Goal: Information Seeking & Learning: Learn about a topic

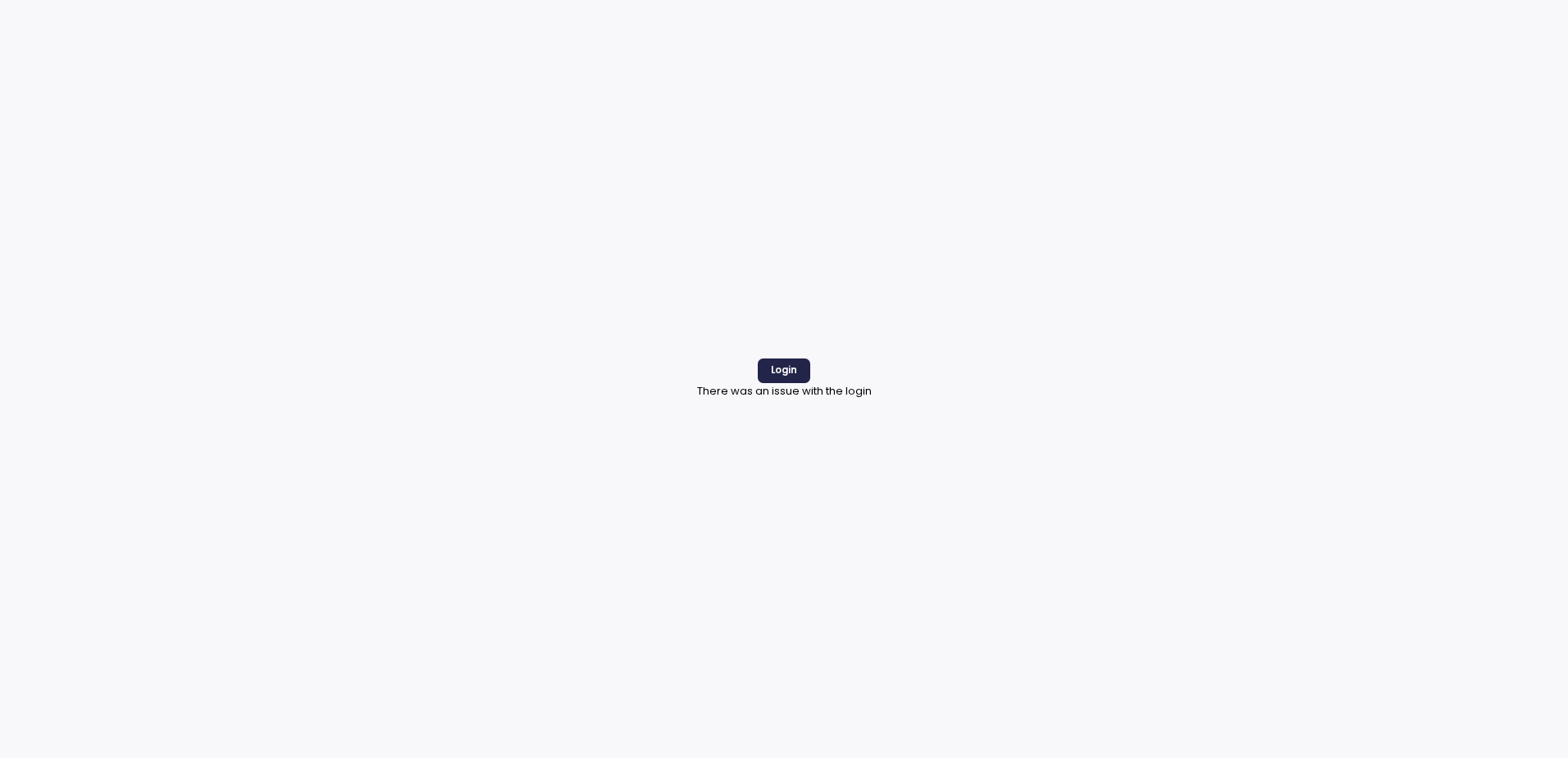
click at [787, 360] on span "Login" at bounding box center [784, 370] width 26 height 22
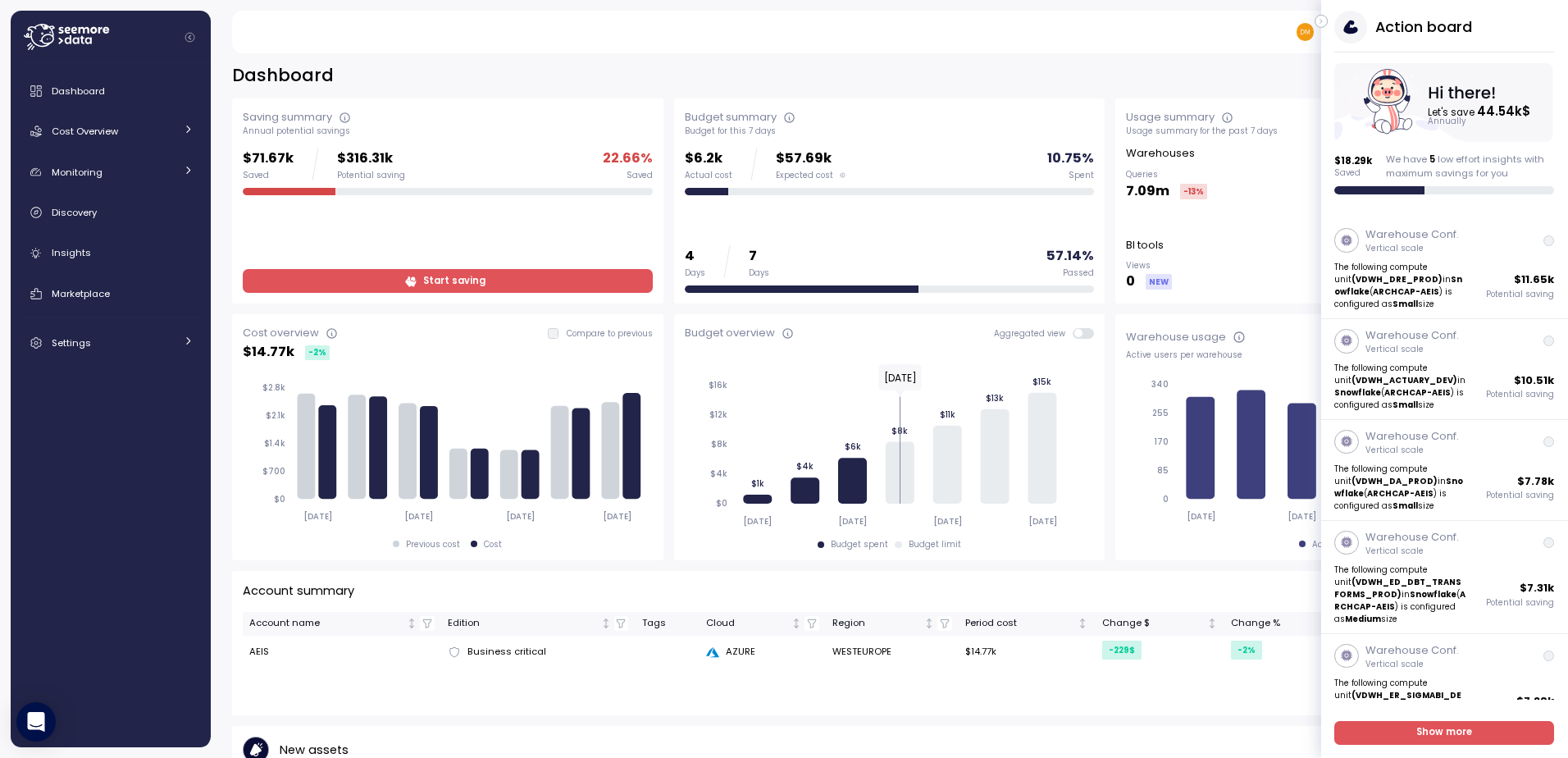
click at [1322, 20] on icon "button" at bounding box center [1322, 21] width 8 height 20
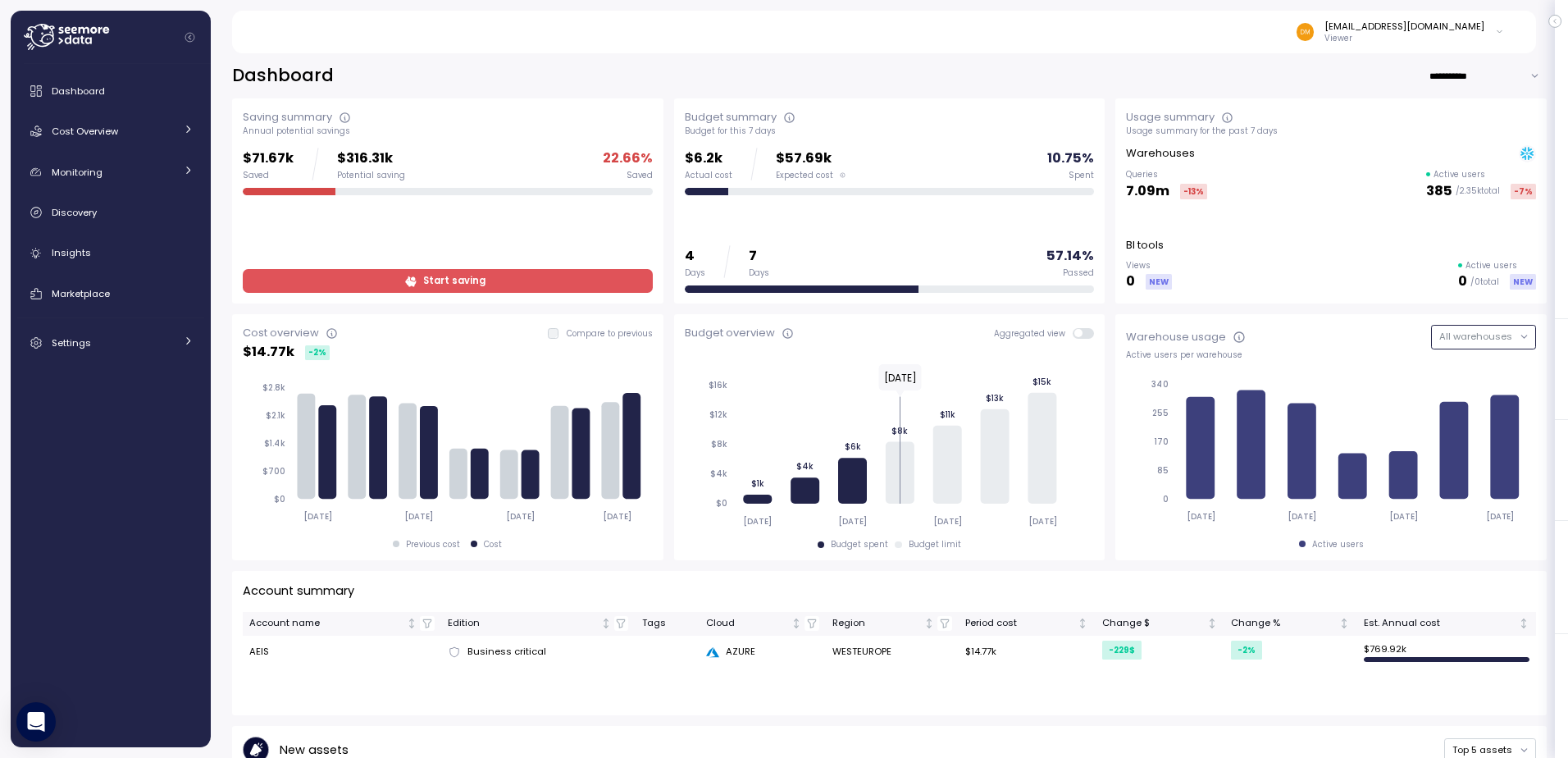
click at [1507, 332] on button "All warehouses" at bounding box center [1484, 337] width 105 height 24
click at [77, 161] on link "Monitoring" at bounding box center [110, 172] width 187 height 33
click at [111, 214] on span "Anomalies" at bounding box center [98, 209] width 51 height 13
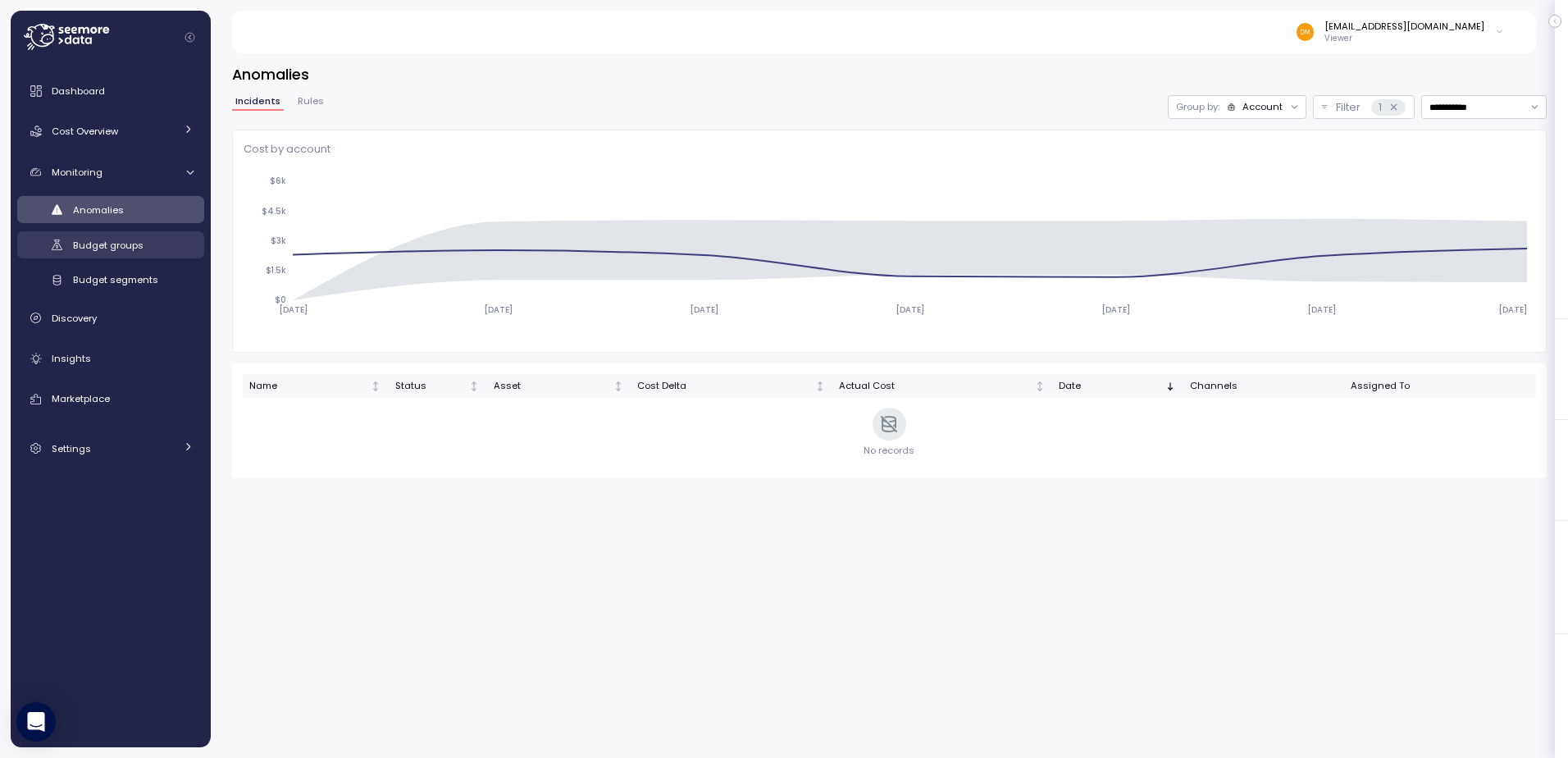
click at [128, 239] on span "Budget groups" at bounding box center [109, 245] width 71 height 13
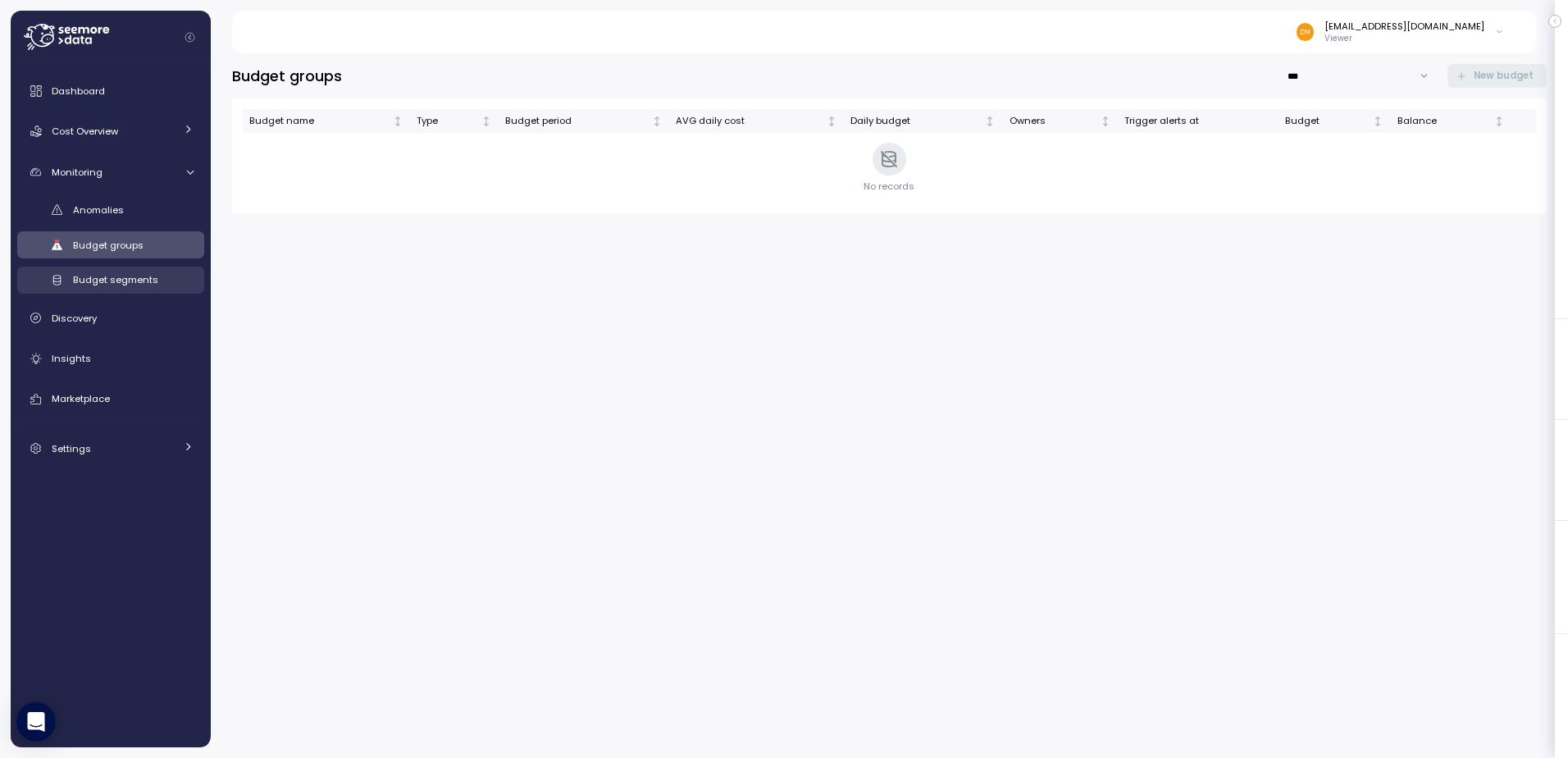
click at [133, 276] on span "Budget segments" at bounding box center [115, 279] width 85 height 13
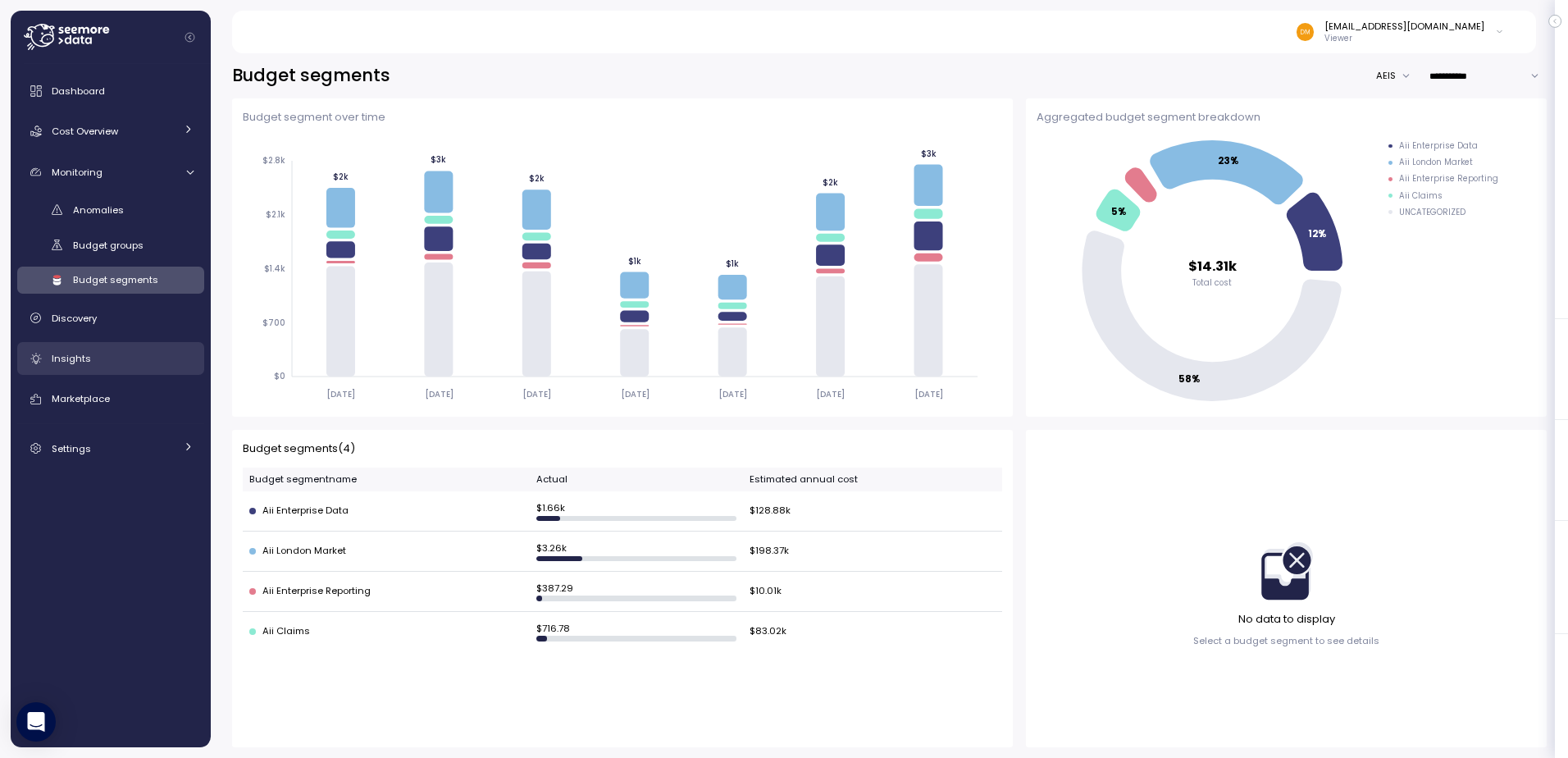
click at [96, 355] on div "Insights" at bounding box center [122, 357] width 142 height 16
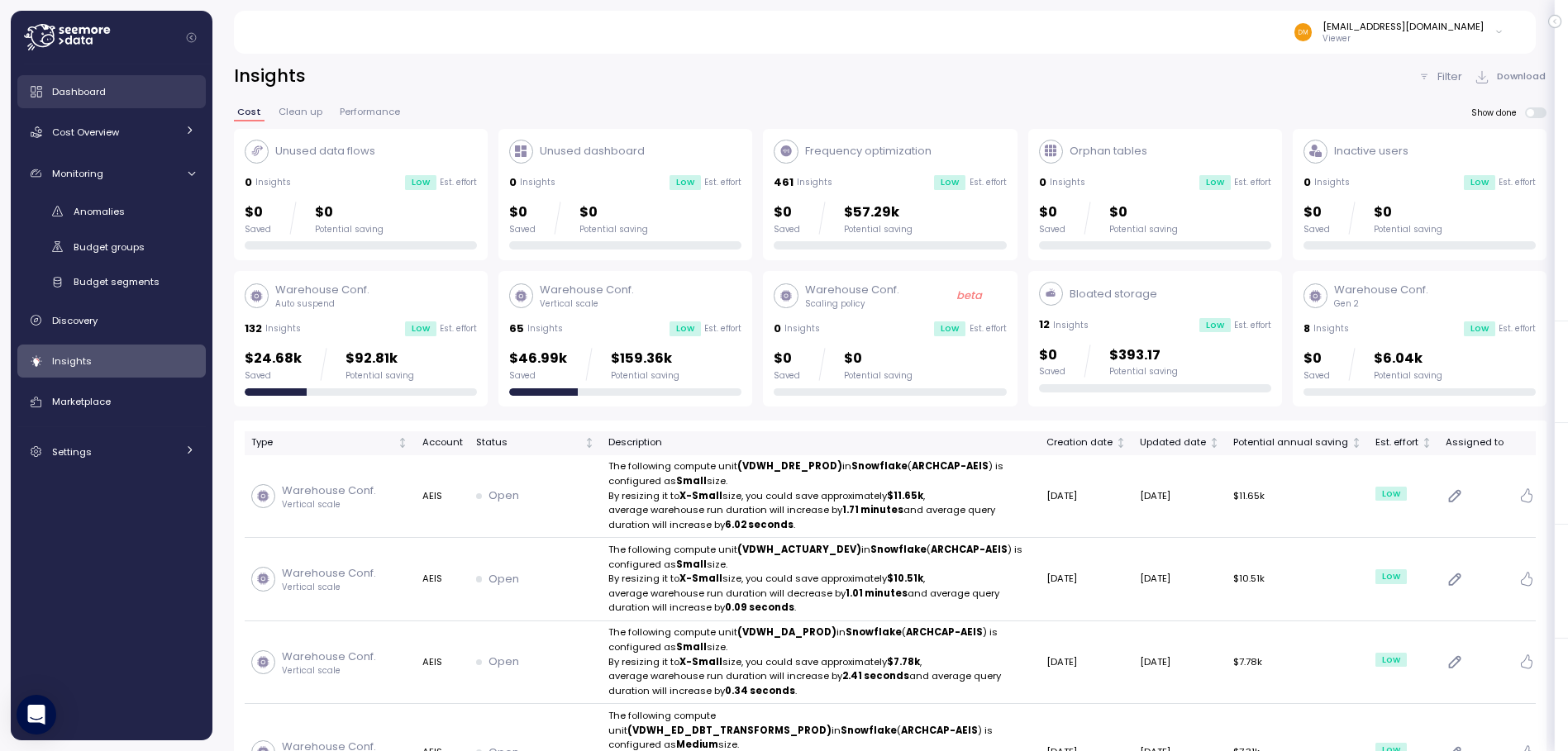
click at [87, 89] on span "Dashboard" at bounding box center [79, 91] width 54 height 13
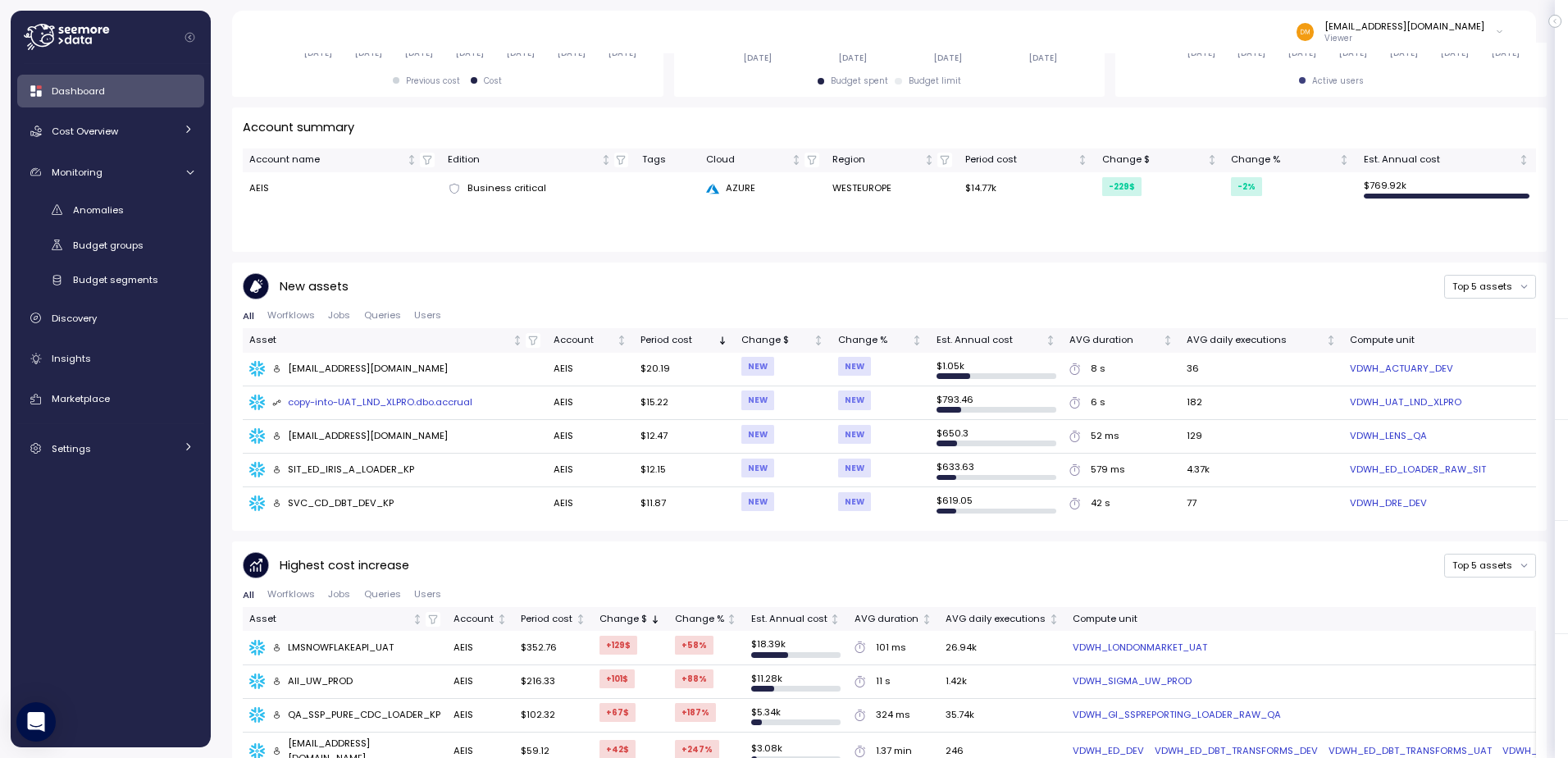
scroll to position [492, 0]
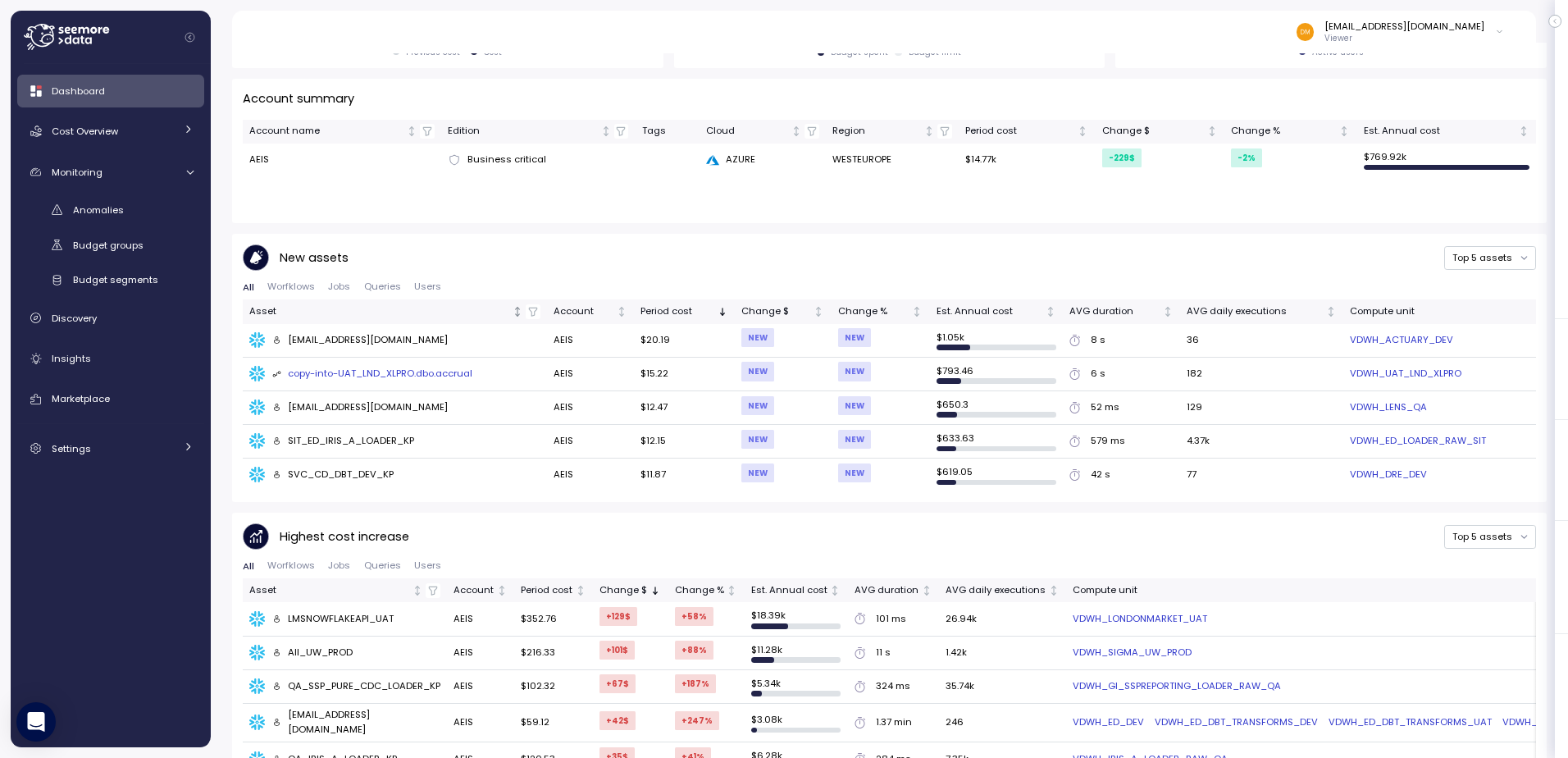
click at [538, 308] on icon "button" at bounding box center [532, 311] width 11 height 11
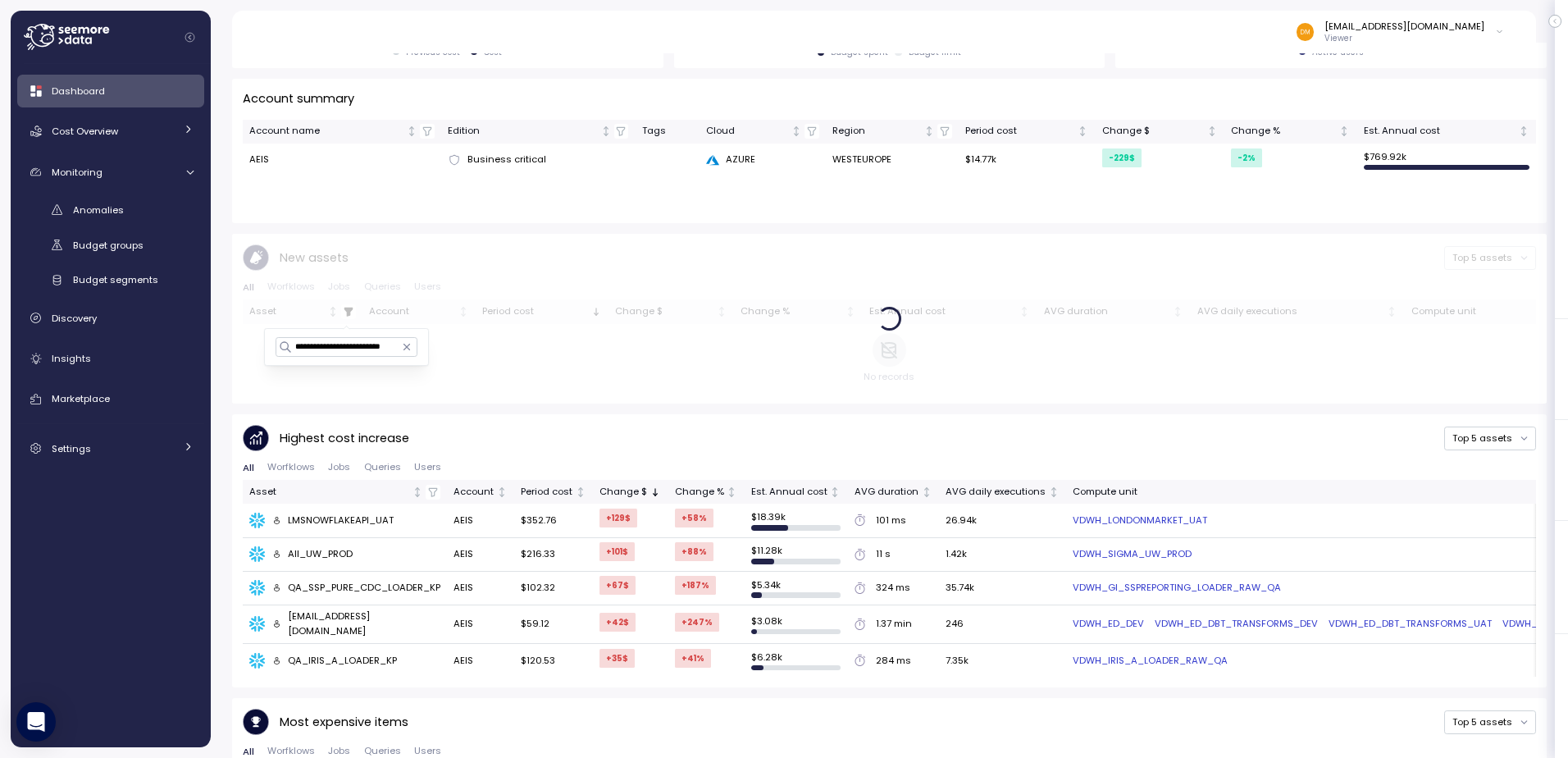
scroll to position [0, 37]
type input "**********"
click at [338, 352] on input "**********" at bounding box center [346, 346] width 142 height 20
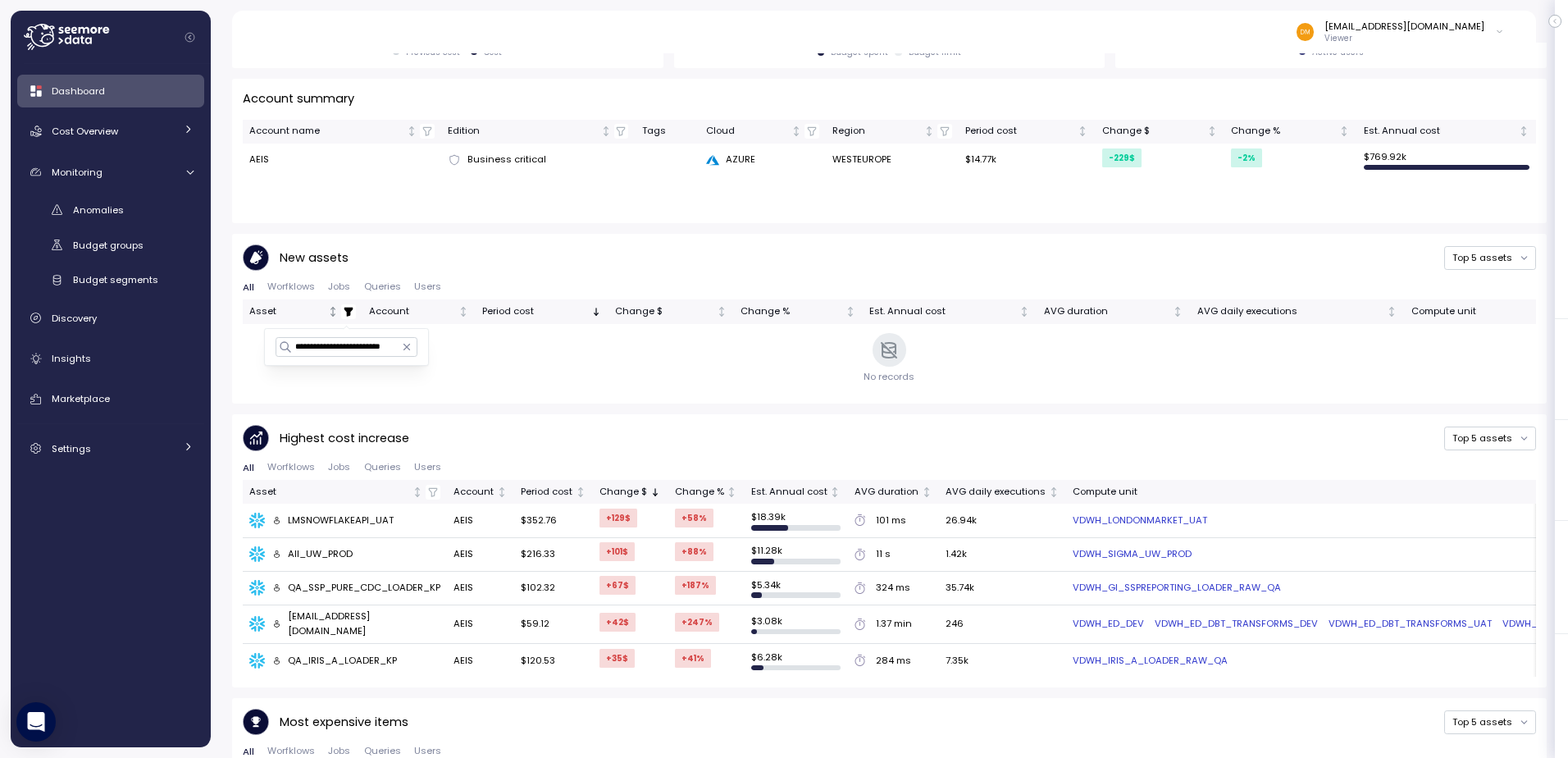
click at [744, 258] on div "New assets Top 5 assets" at bounding box center [889, 258] width 1293 height 27
click at [338, 314] on div "Asset" at bounding box center [302, 311] width 107 height 15
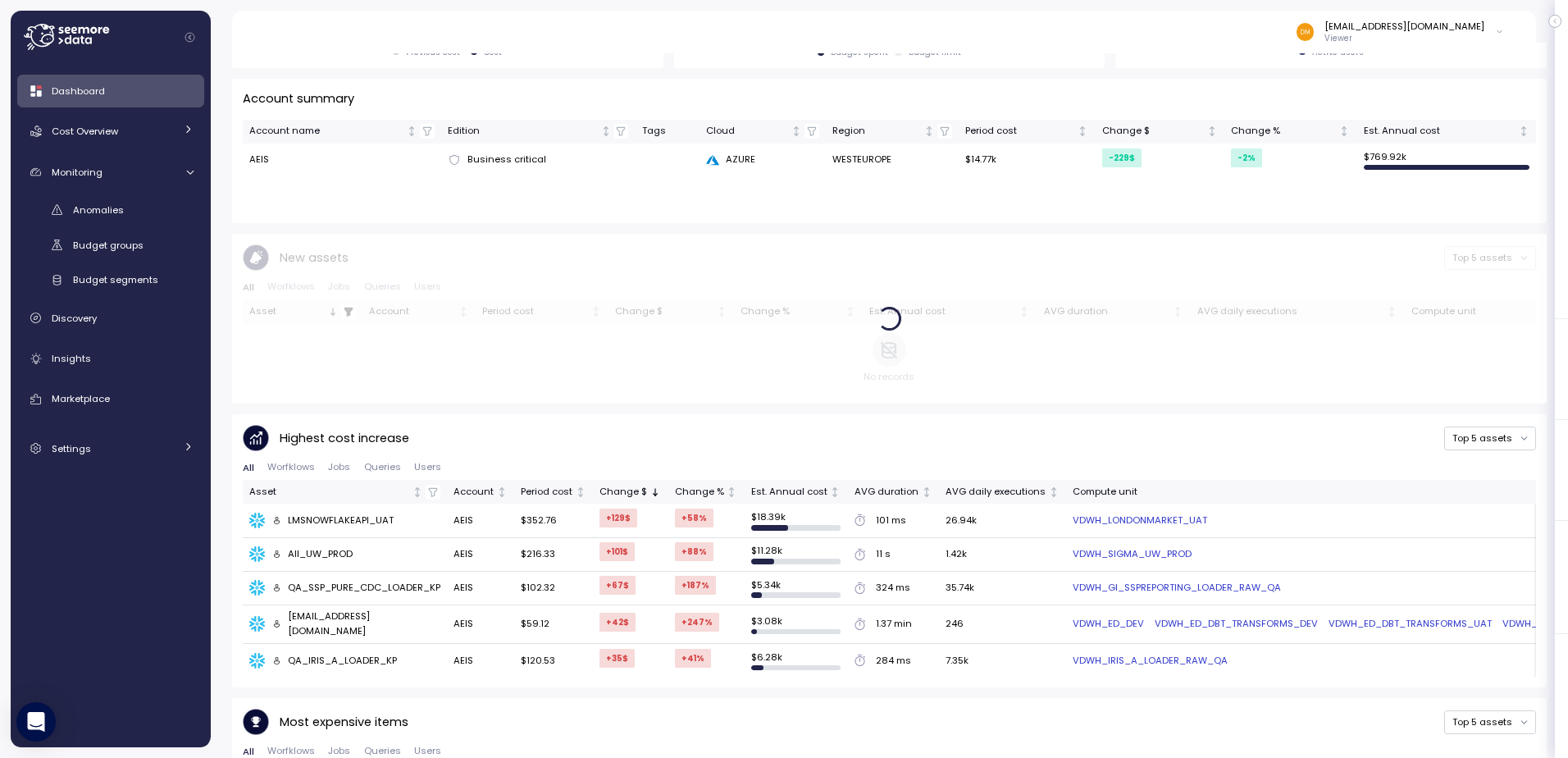
click at [347, 308] on div at bounding box center [889, 318] width 1315 height 170
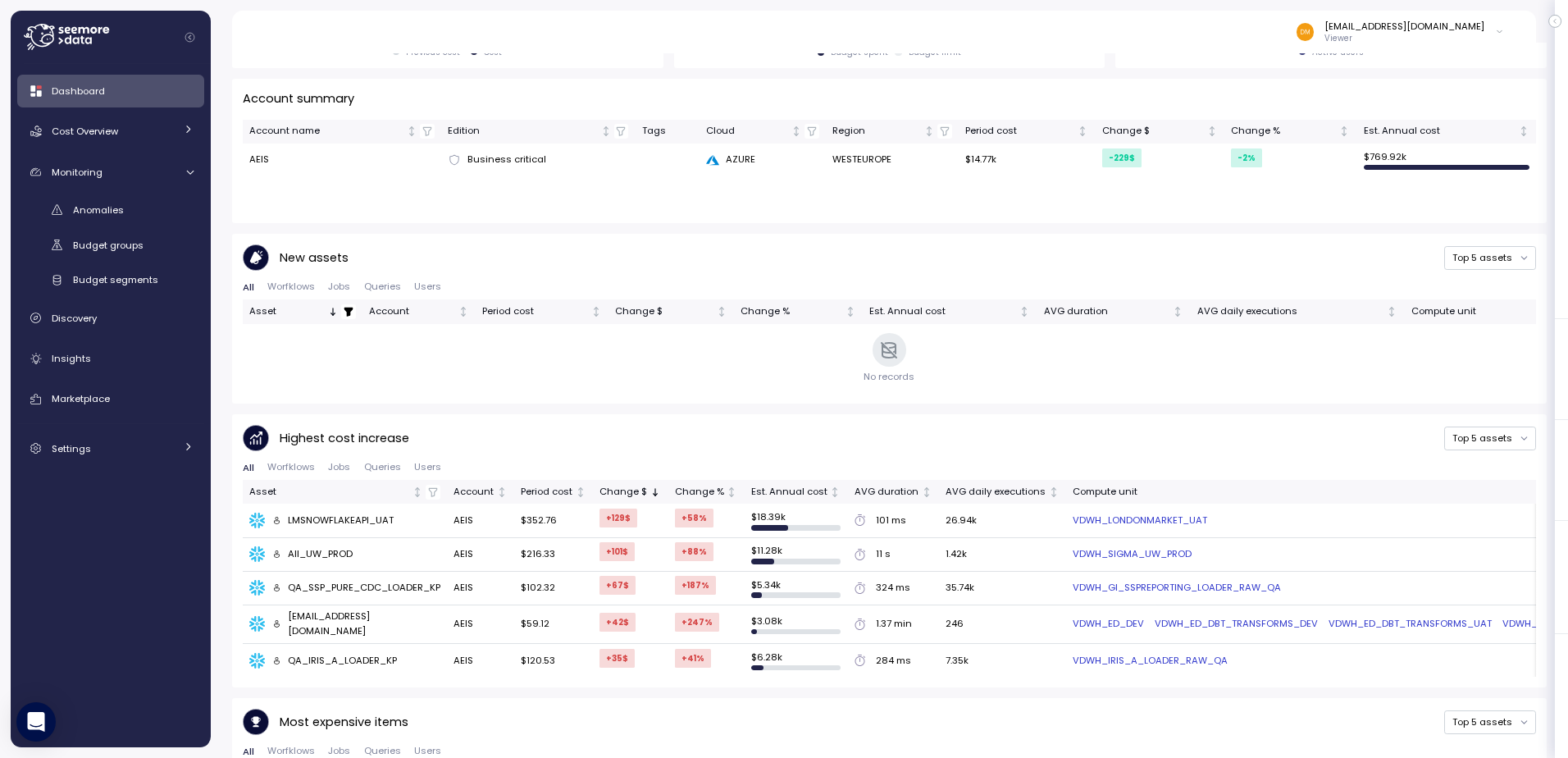
click at [347, 308] on icon "button" at bounding box center [349, 312] width 9 height 9
click at [391, 350] on icon "button" at bounding box center [385, 346] width 11 height 11
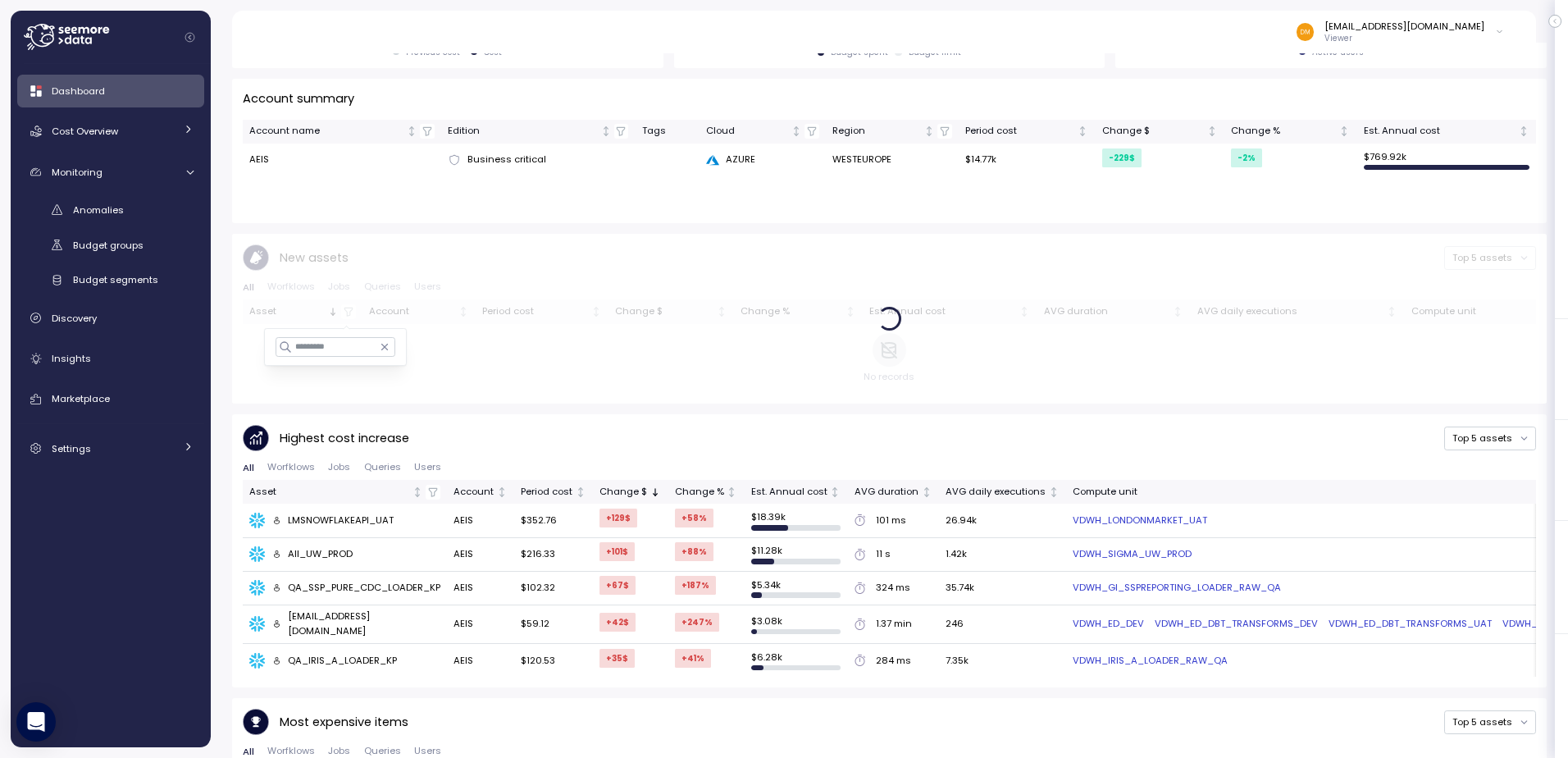
click at [542, 258] on div at bounding box center [889, 318] width 1315 height 170
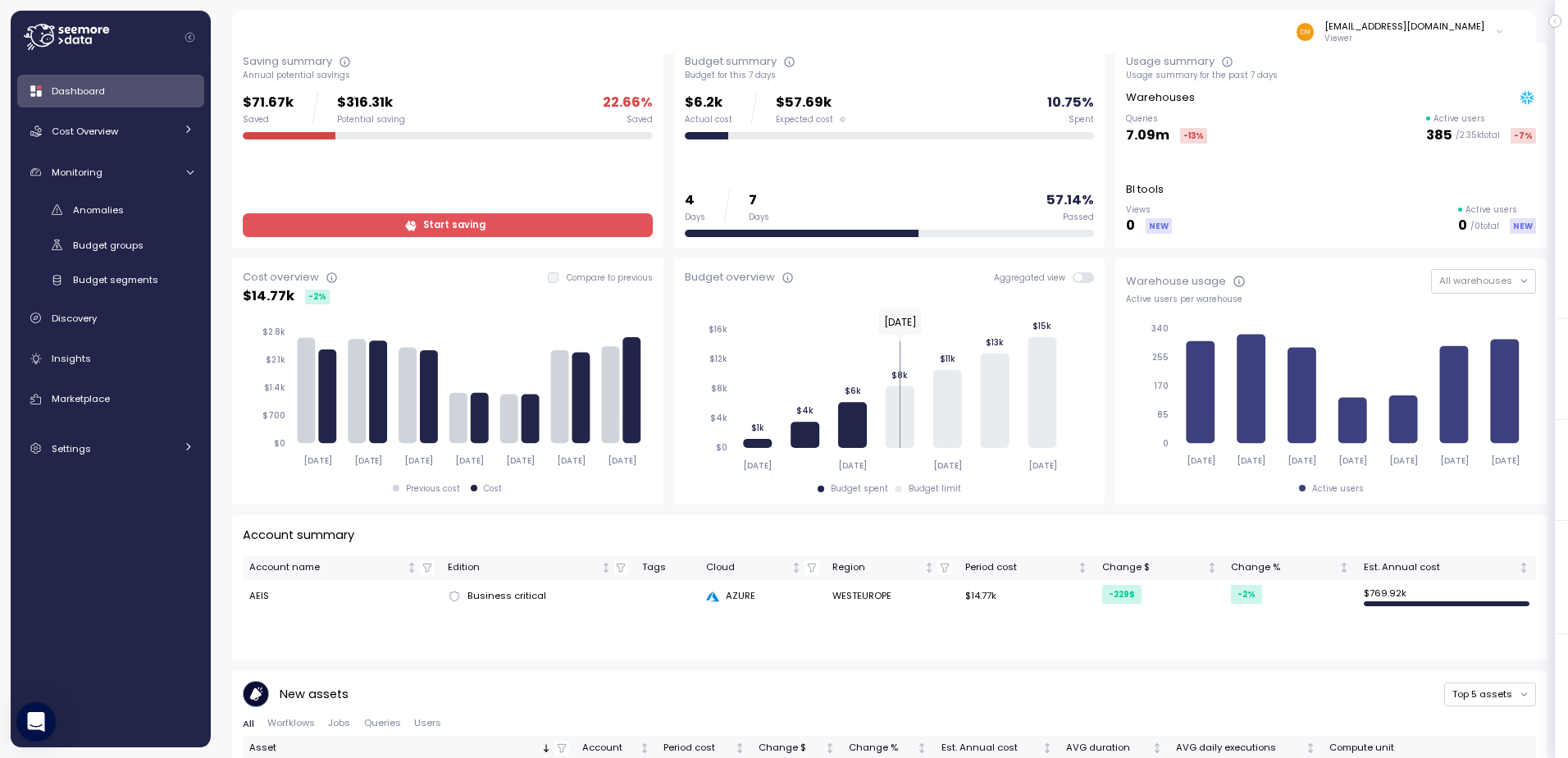
scroll to position [82, 0]
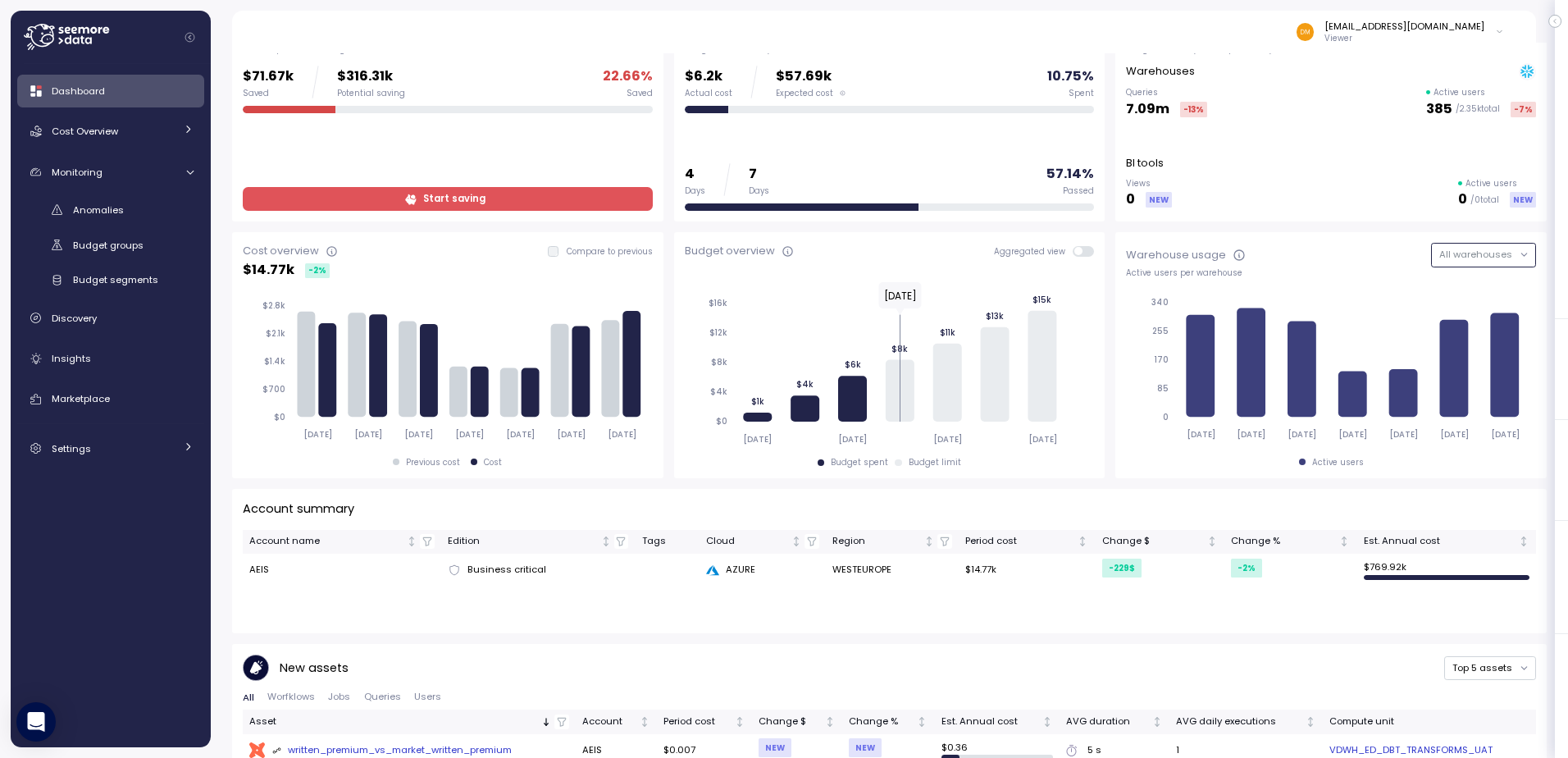
click at [1509, 246] on button "All warehouses" at bounding box center [1484, 255] width 105 height 24
click at [1464, 260] on span "All warehouses" at bounding box center [1476, 253] width 73 height 13
click at [1463, 260] on span "All warehouses" at bounding box center [1476, 253] width 73 height 13
click at [1478, 263] on button "Snowflake" at bounding box center [1496, 255] width 80 height 24
click at [1366, 238] on div "Warehouse usage Snowflake Active users per warehouse 2025-09-10 2025-09-11 2025…" at bounding box center [1331, 355] width 432 height 246
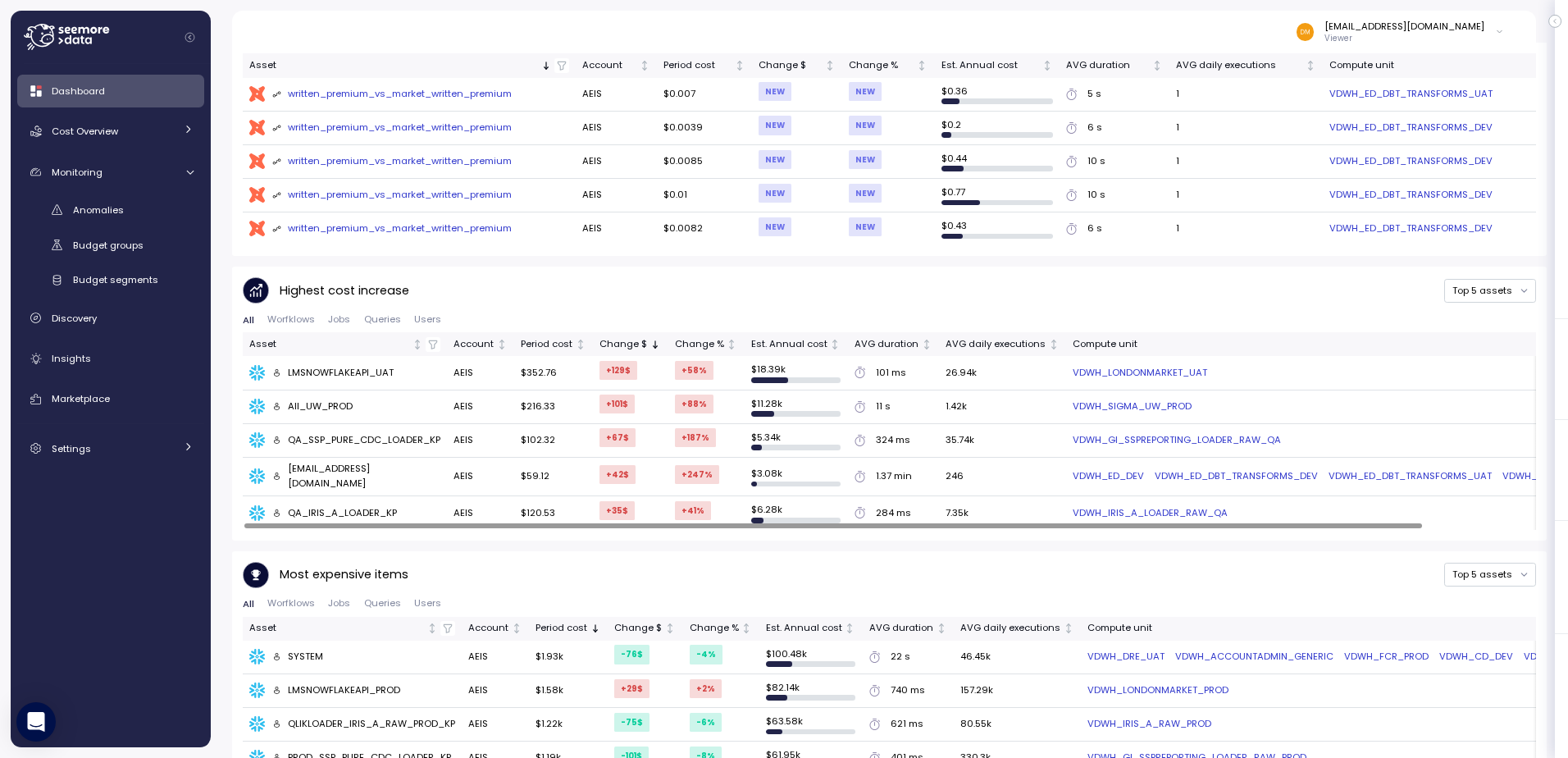
scroll to position [805, 0]
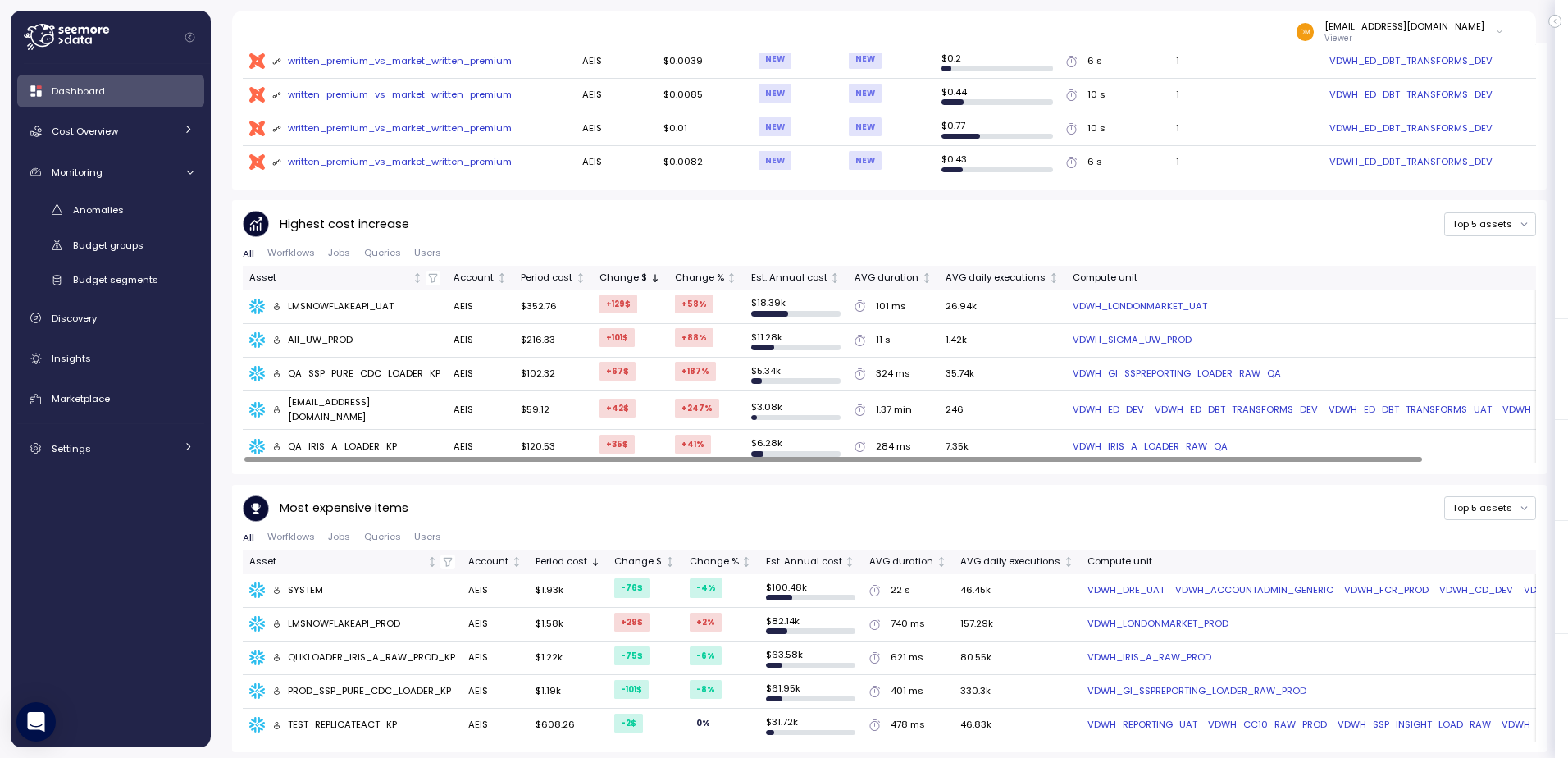
click at [830, 455] on div at bounding box center [889, 459] width 1293 height 9
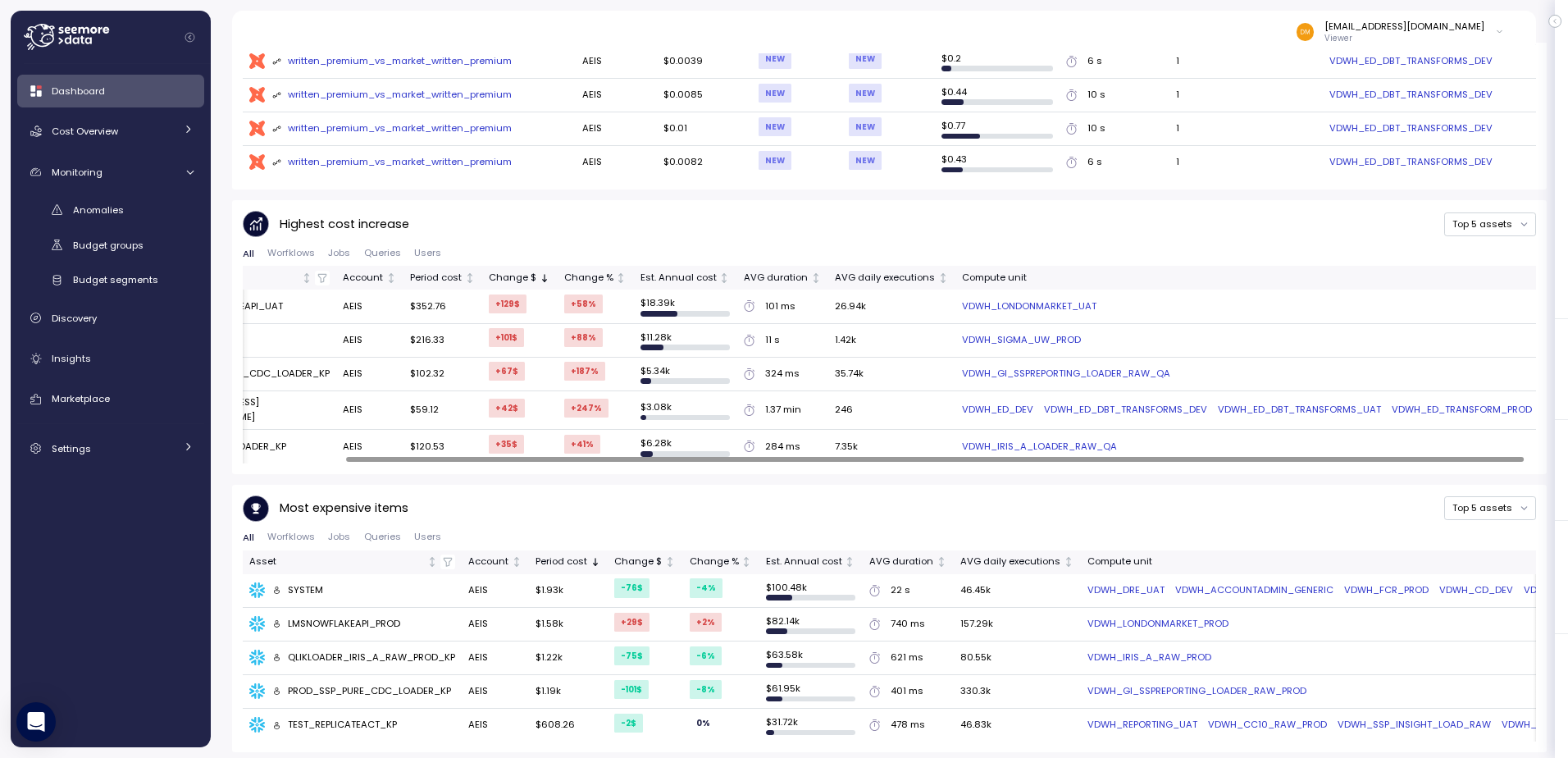
scroll to position [0, 0]
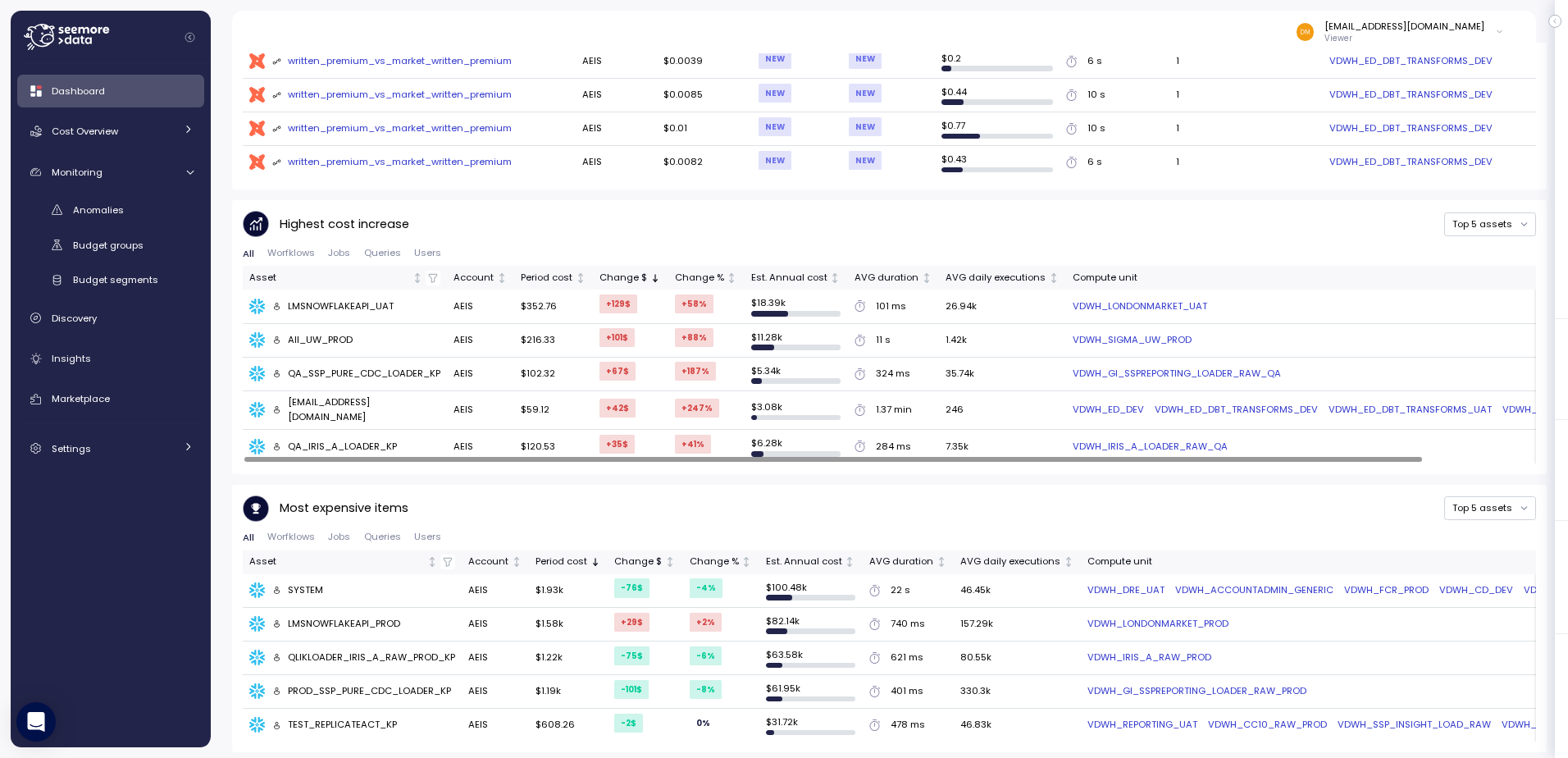
click at [536, 457] on div at bounding box center [833, 459] width 1178 height 5
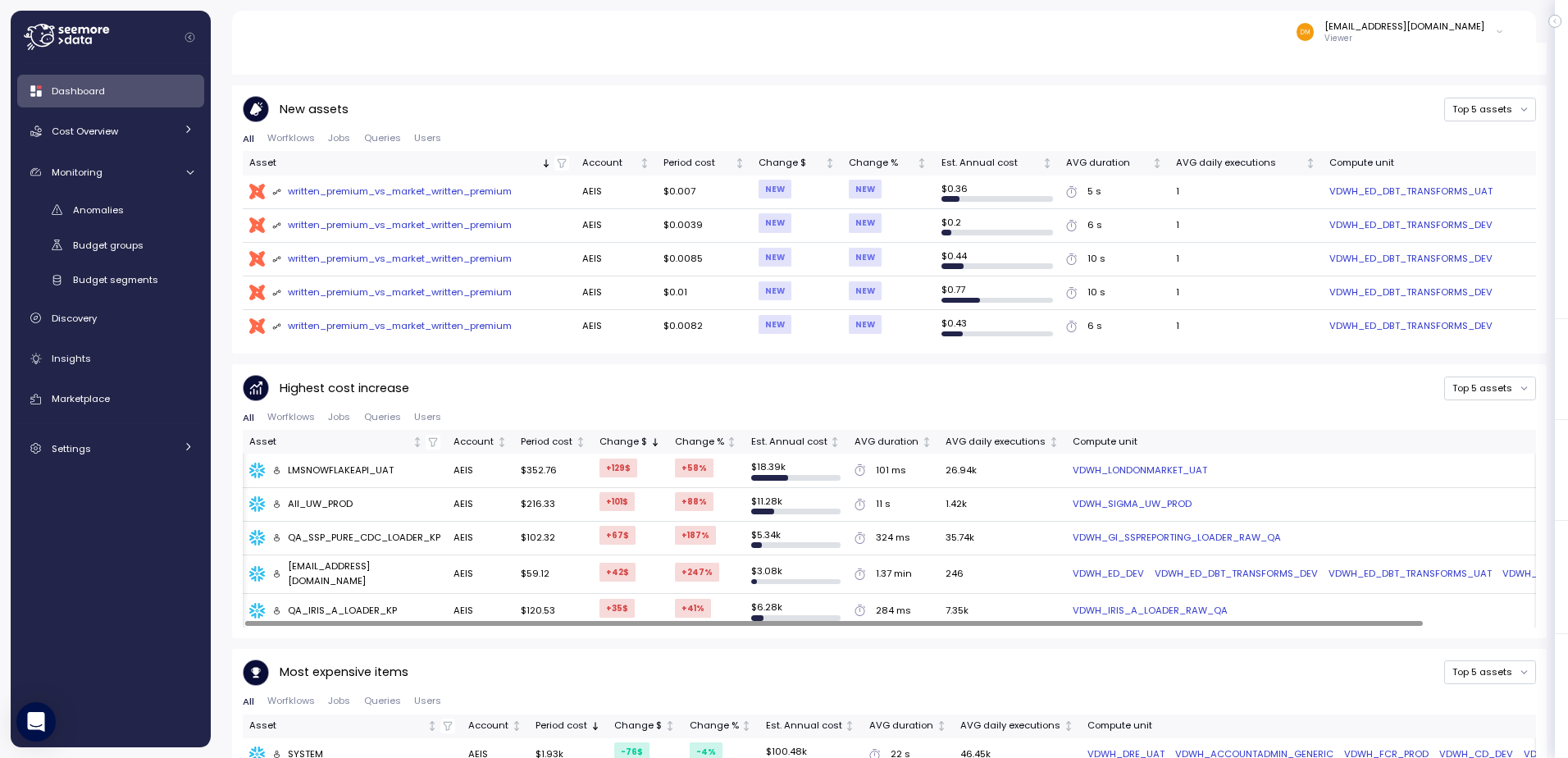
scroll to position [0, 111]
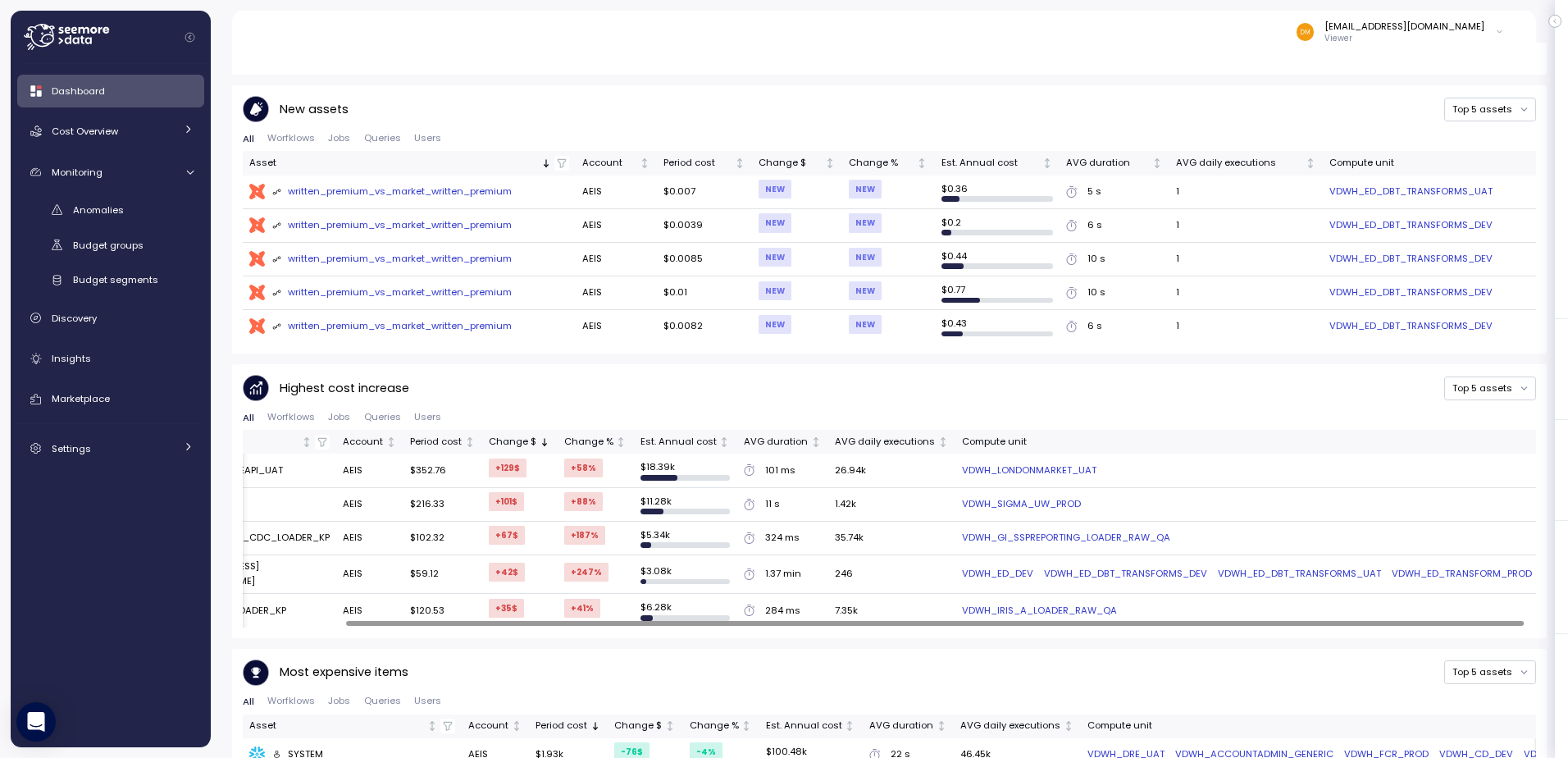
click at [1229, 625] on div at bounding box center [935, 624] width 1178 height 5
click at [1263, 568] on link "VDWH_ED_DBT_TRANSFORMS_UAT" at bounding box center [1299, 574] width 163 height 15
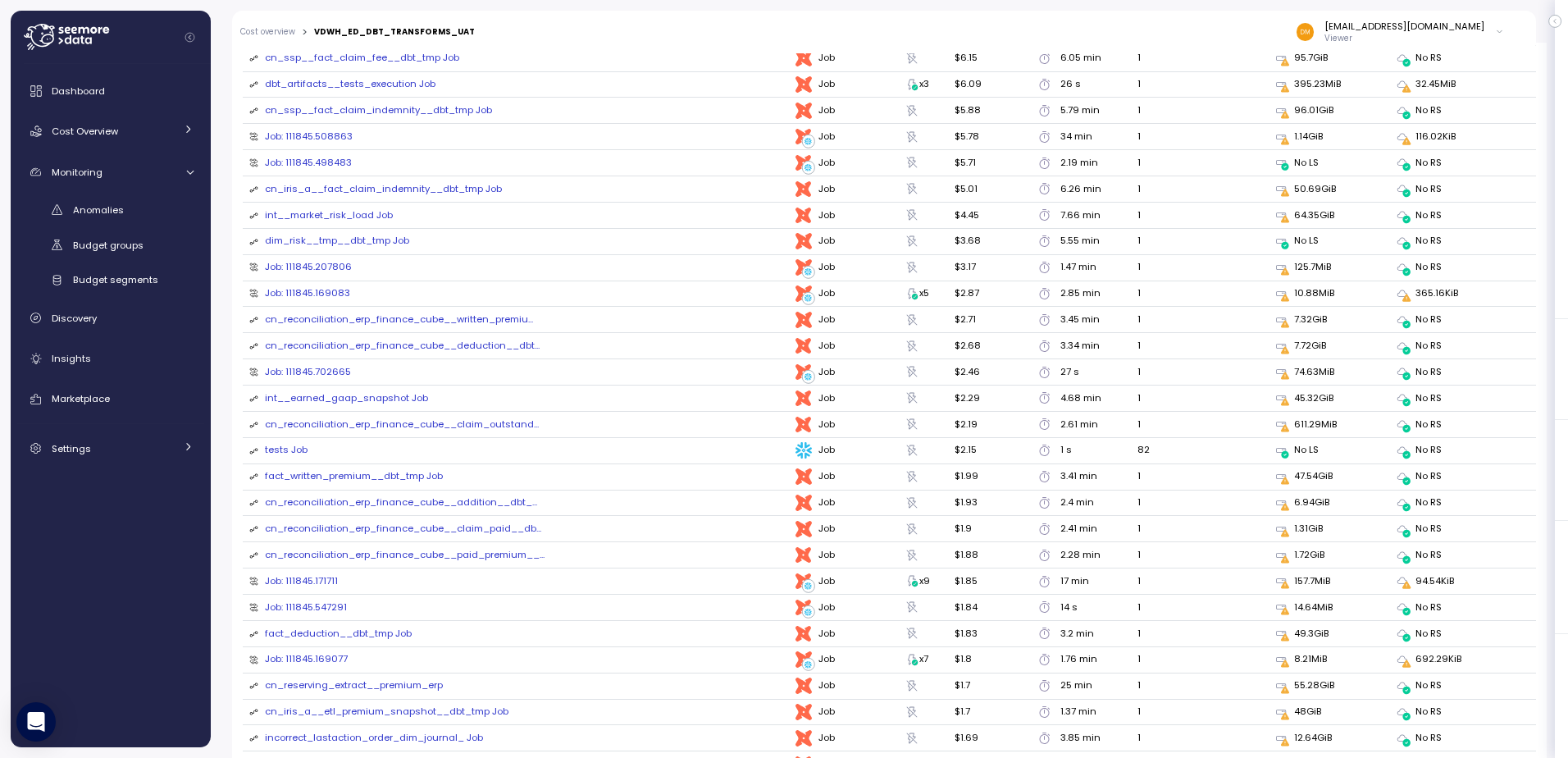
scroll to position [1616, 0]
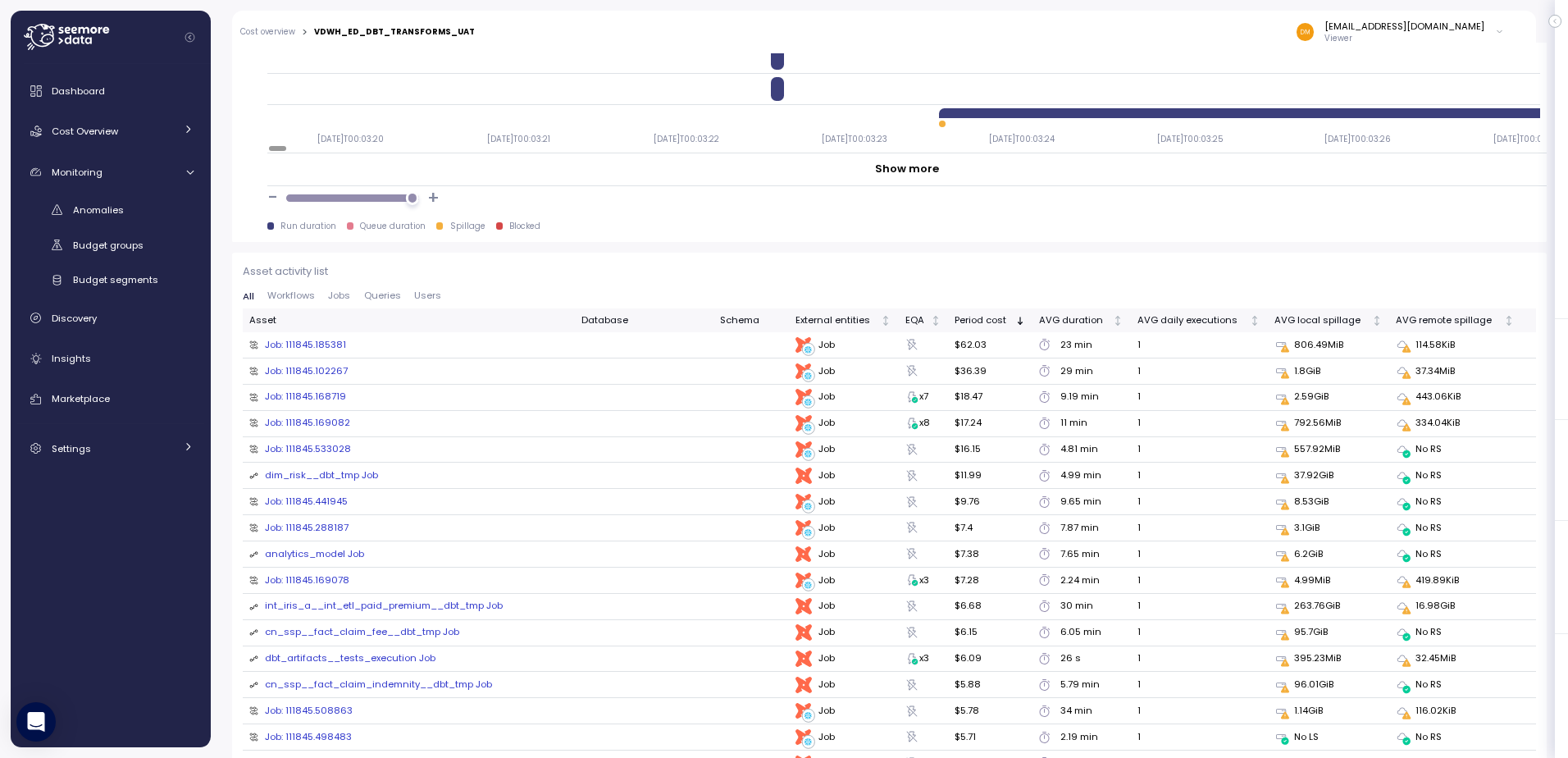
click at [323, 350] on div "Job: 111845.185381" at bounding box center [305, 345] width 81 height 15
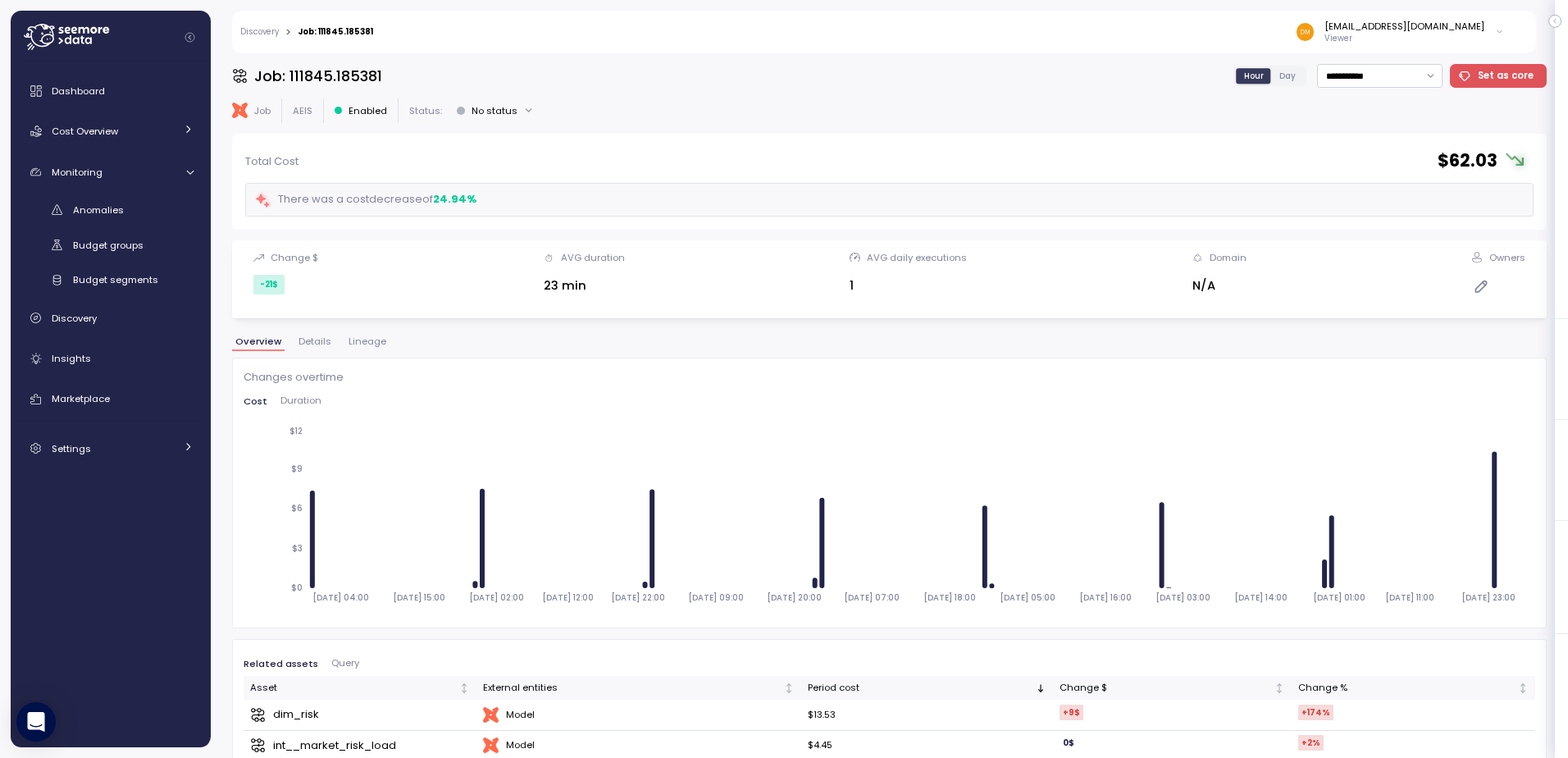
click at [1409, 31] on div "[EMAIL_ADDRESS][DOMAIN_NAME]" at bounding box center [1404, 26] width 160 height 13
click at [975, 37] on div "dmurugesan@archinsurance.com Viewer" at bounding box center [949, 32] width 1131 height 43
click at [103, 326] on link "Discovery" at bounding box center [110, 318] width 187 height 33
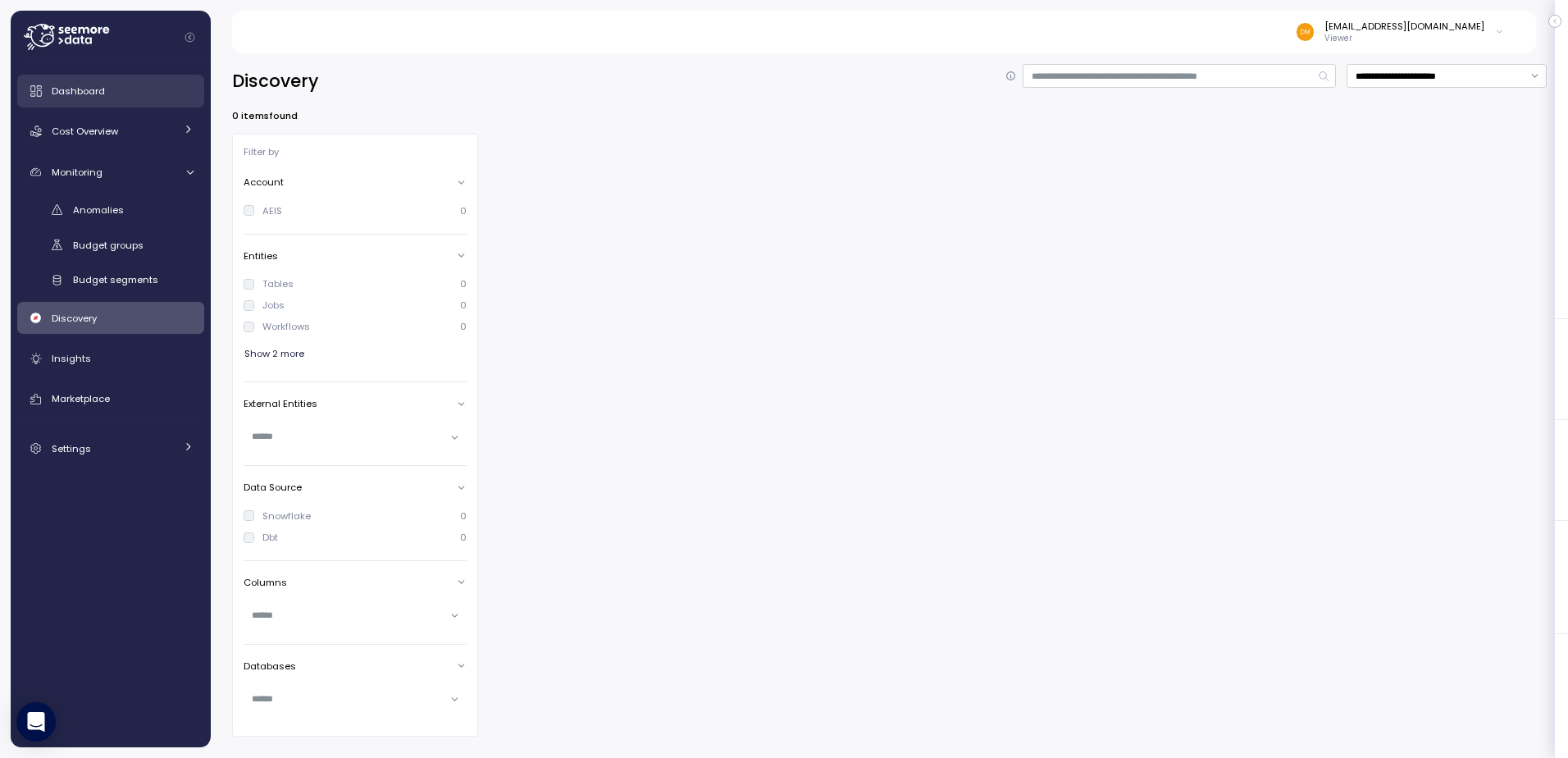
click at [71, 97] on div "Dashboard" at bounding box center [122, 90] width 142 height 16
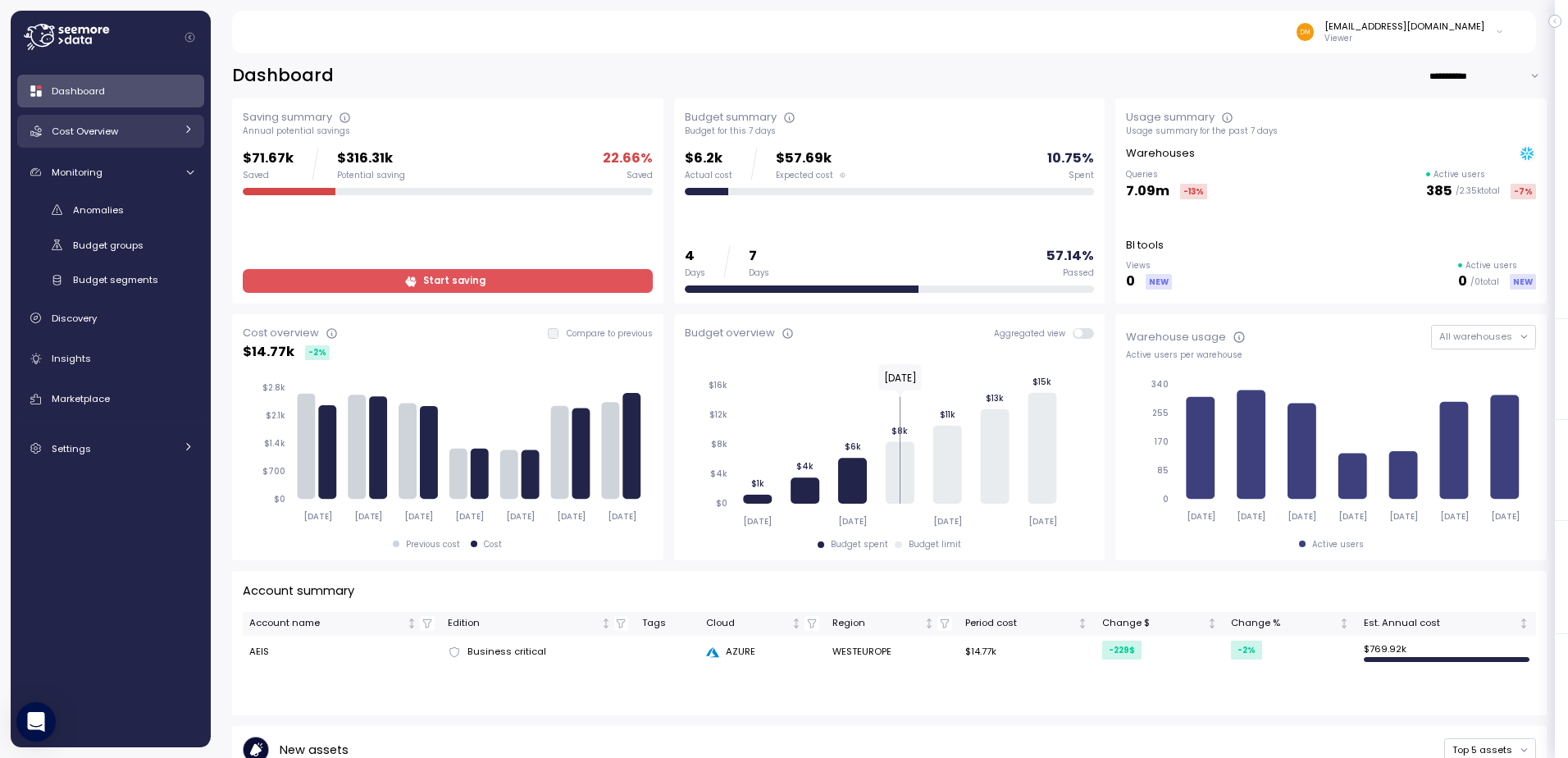
click at [77, 121] on link "Cost Overview" at bounding box center [110, 131] width 187 height 33
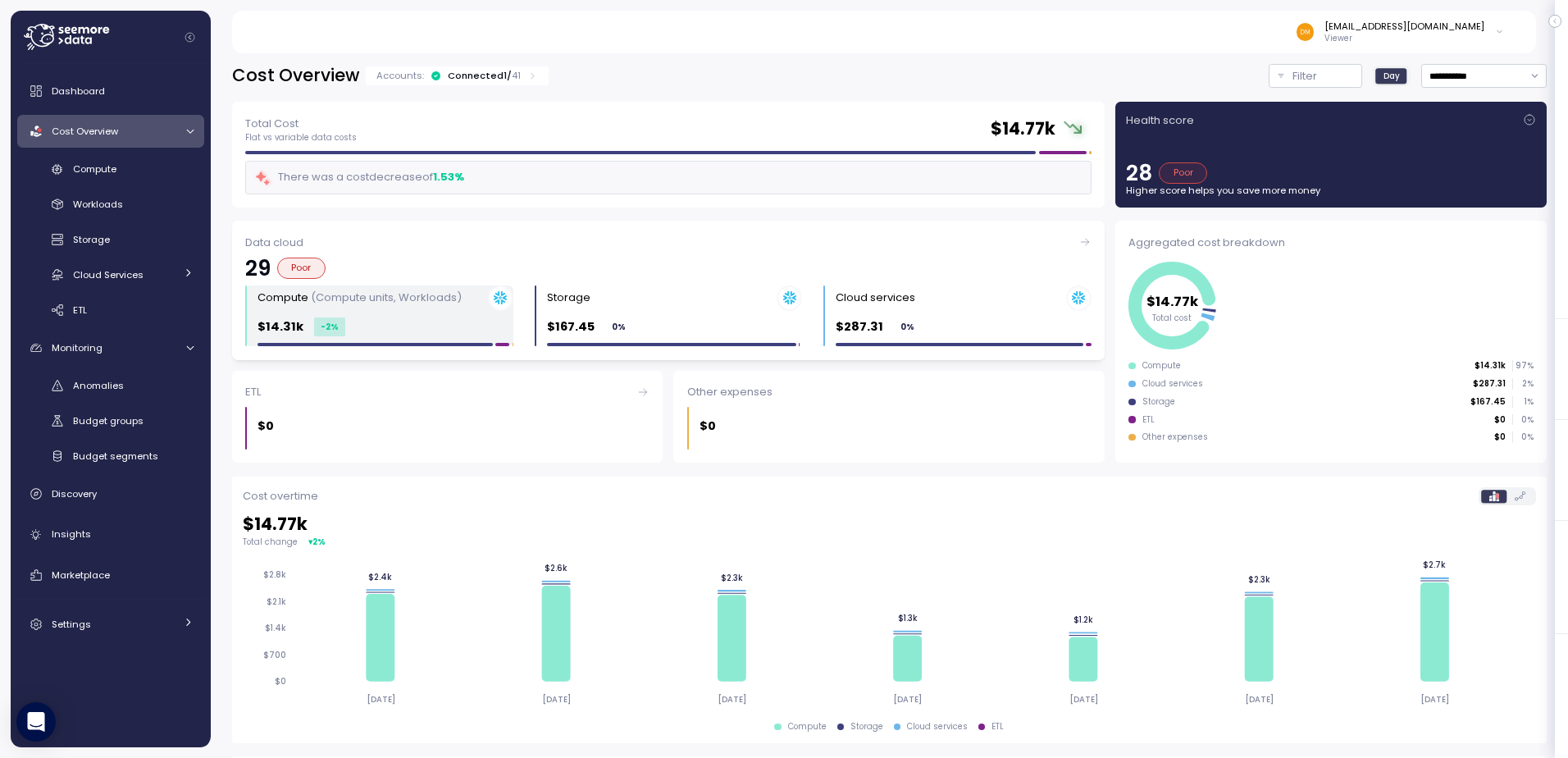
click at [380, 299] on p "(Compute units, Workloads)" at bounding box center [386, 297] width 151 height 16
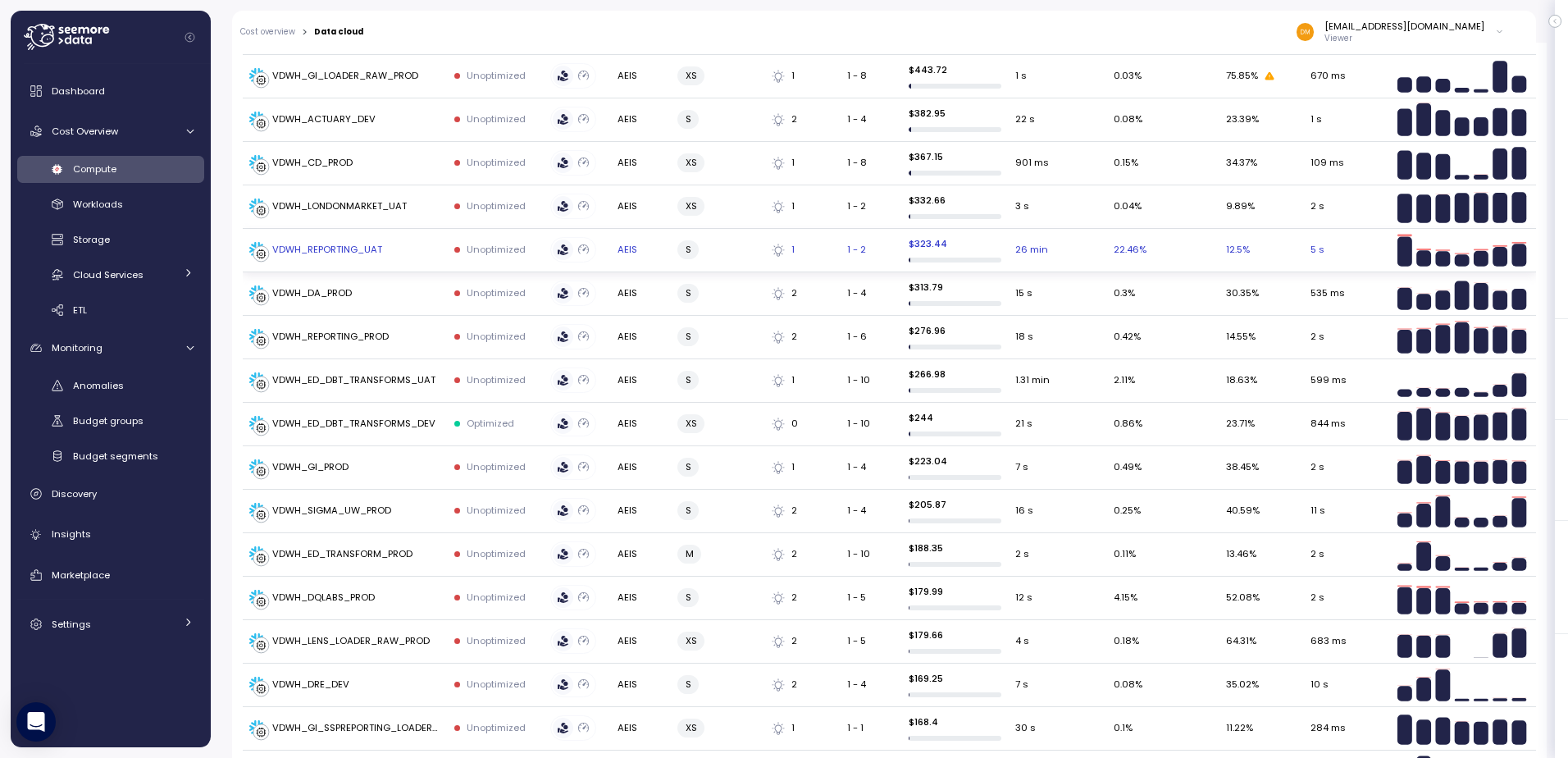
scroll to position [902, 0]
click at [500, 375] on p "Unoptimized" at bounding box center [496, 378] width 59 height 13
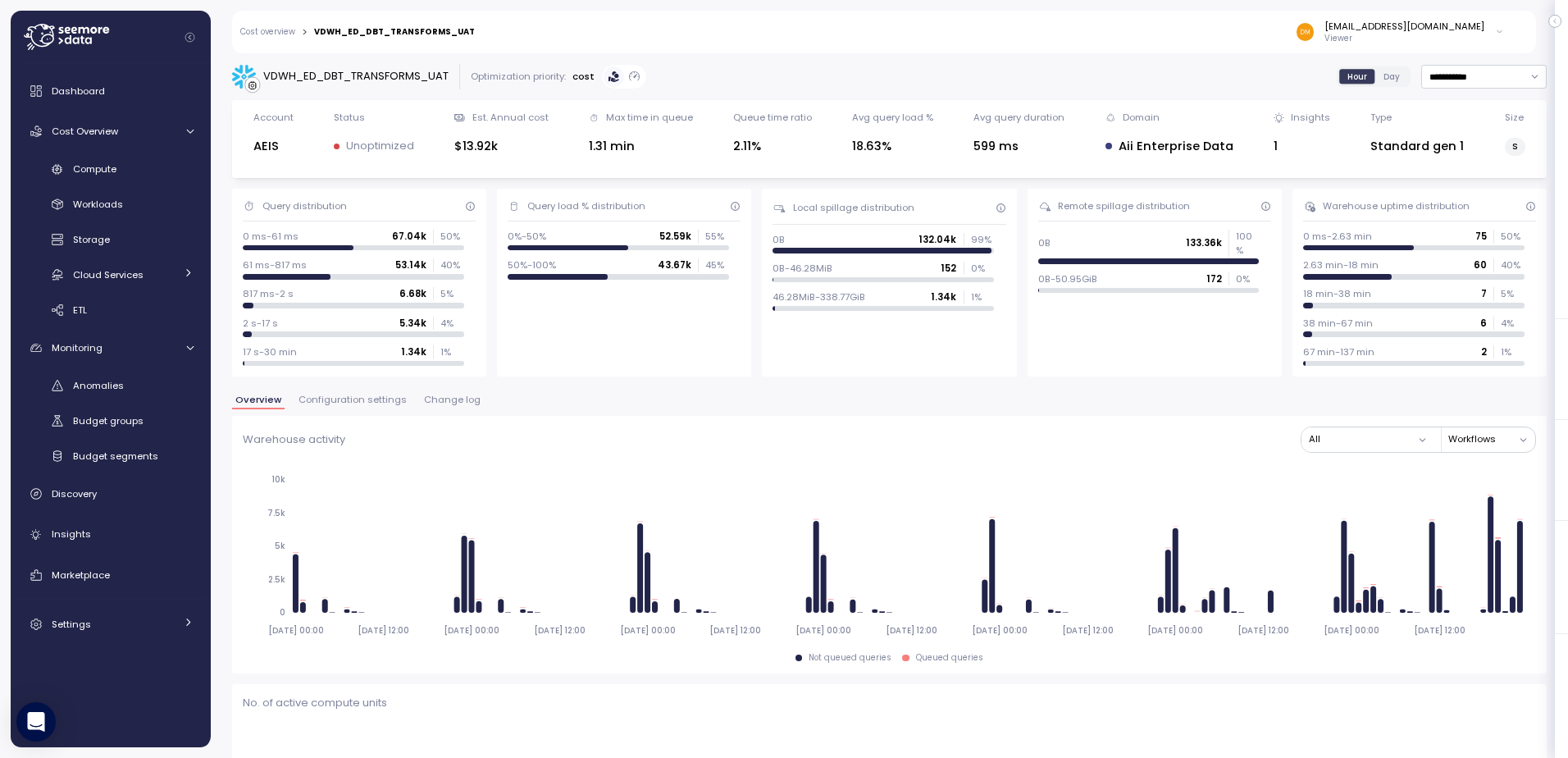
click at [357, 400] on span "Configuration settings" at bounding box center [353, 400] width 109 height 9
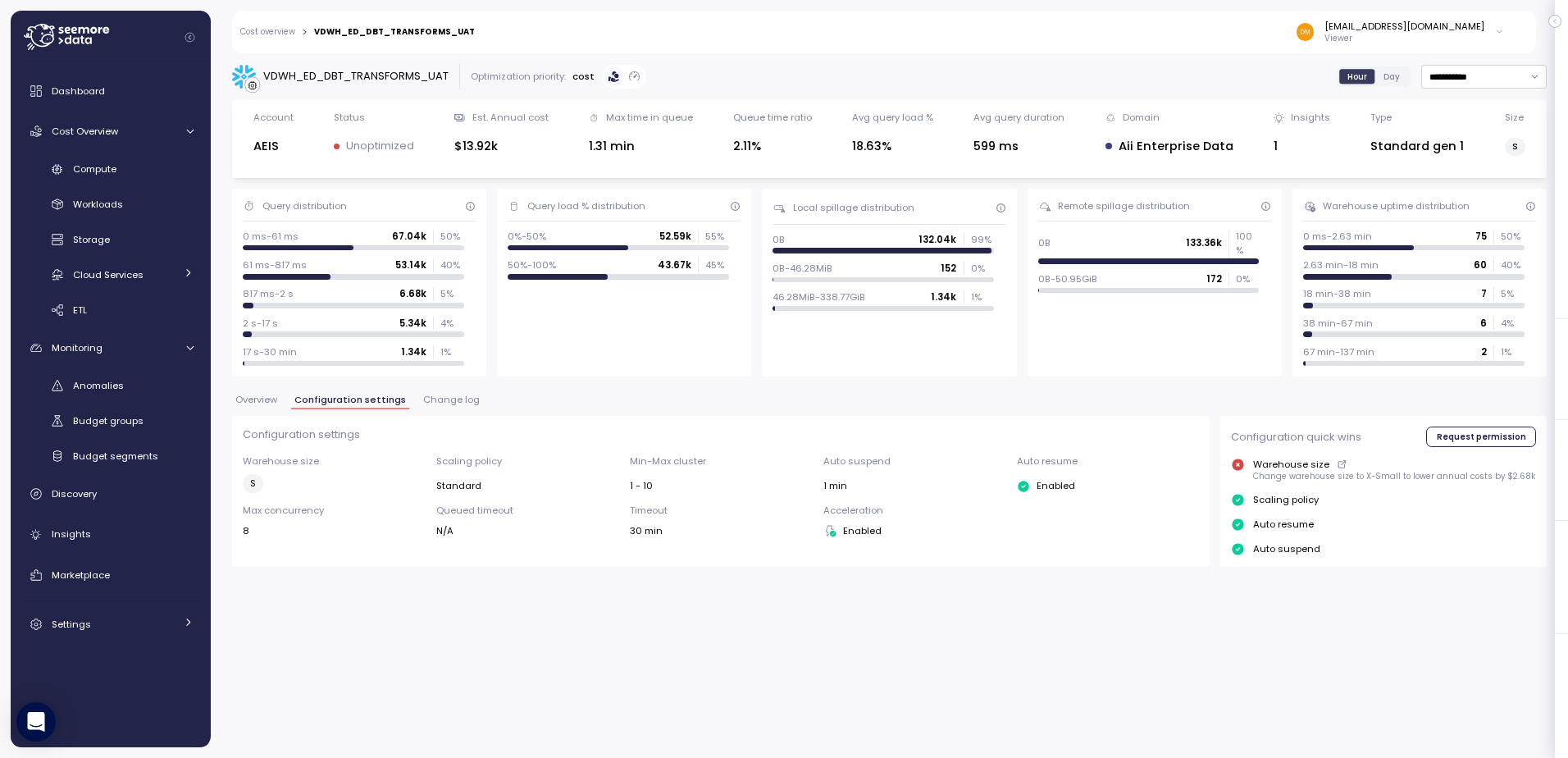
click at [433, 407] on button "Change log" at bounding box center [451, 402] width 63 height 14
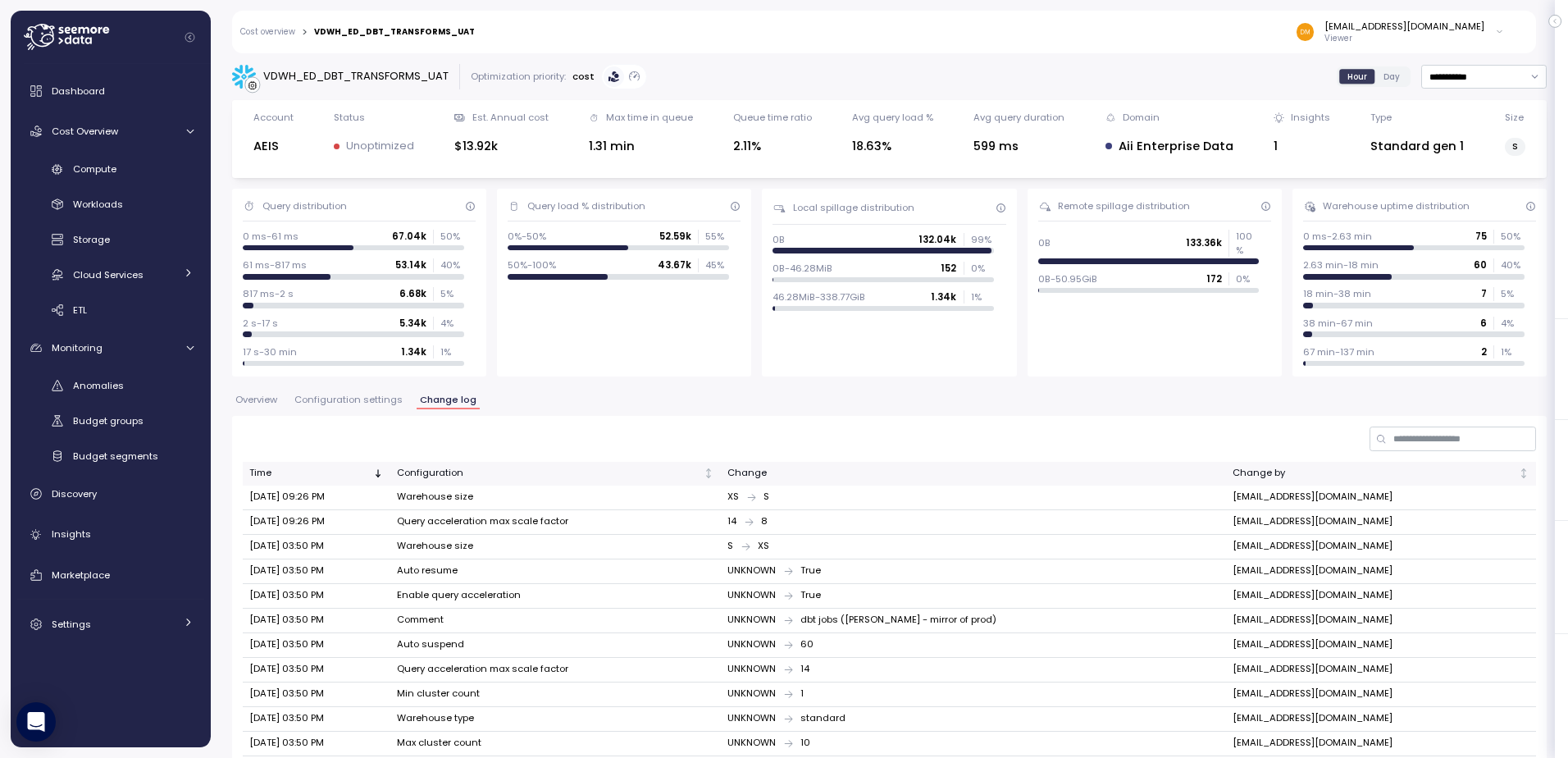
scroll to position [65, 0]
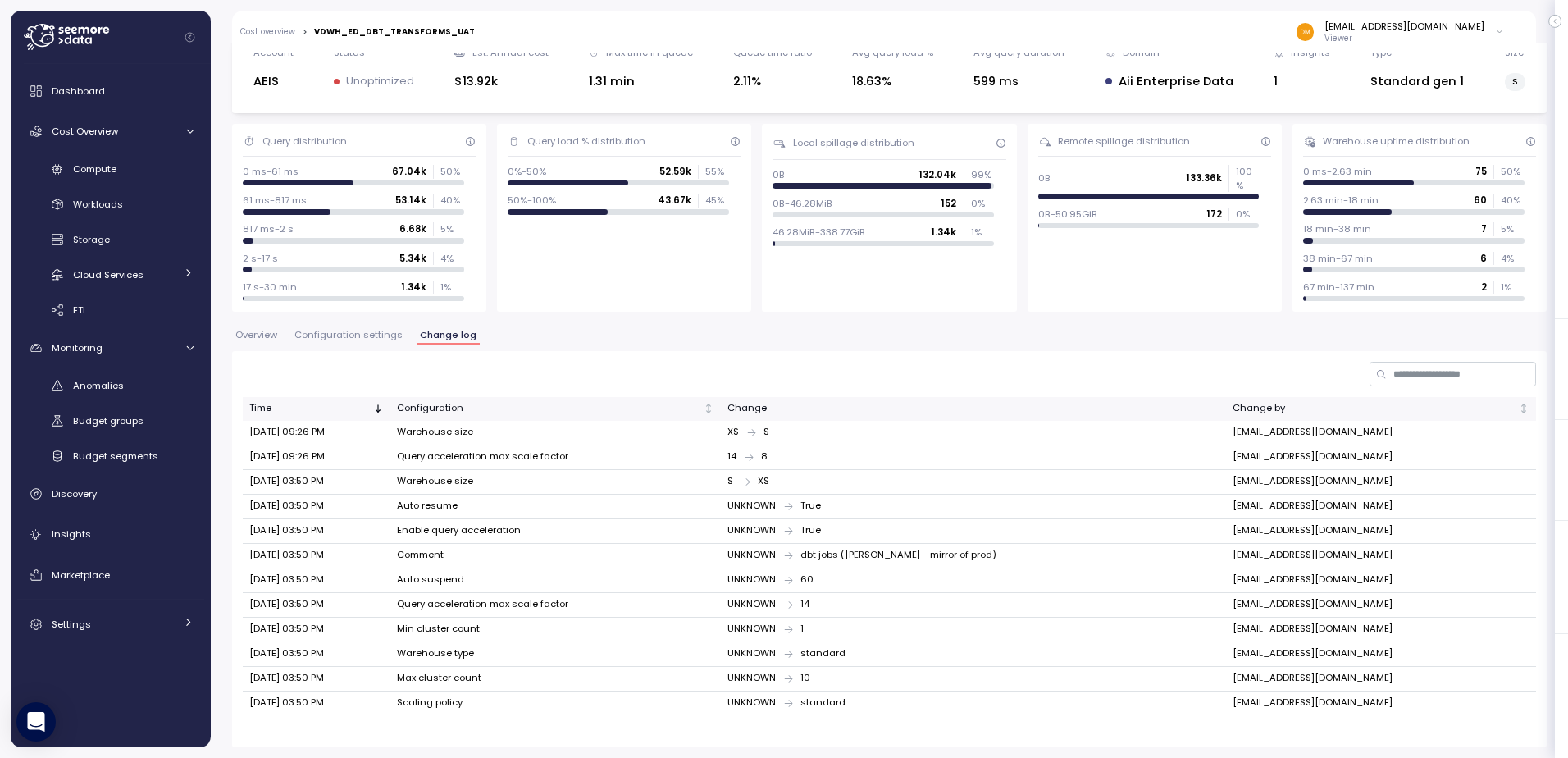
click at [368, 338] on span "Configuration settings" at bounding box center [349, 335] width 109 height 9
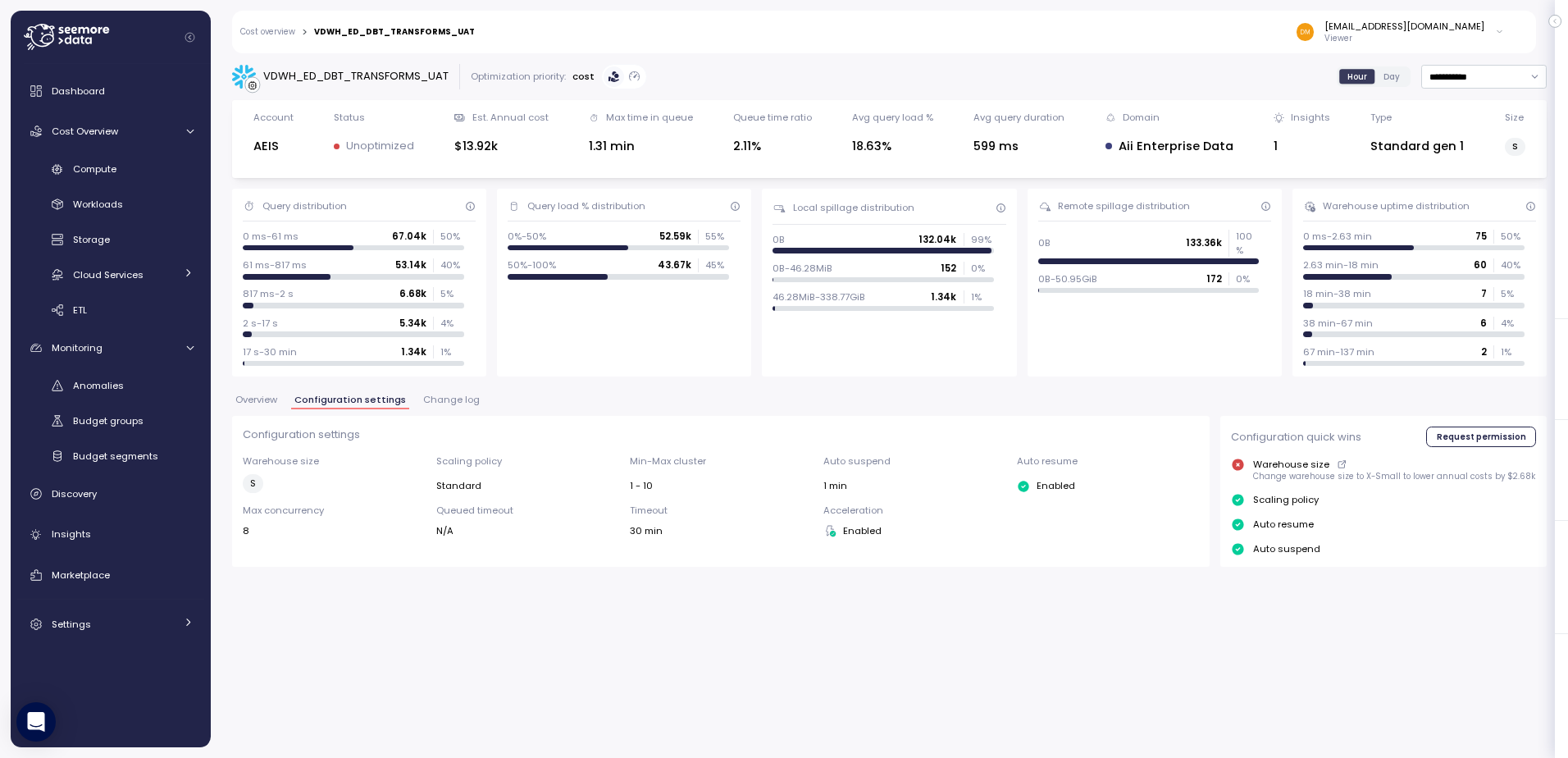
click at [267, 401] on span "Overview" at bounding box center [256, 400] width 42 height 9
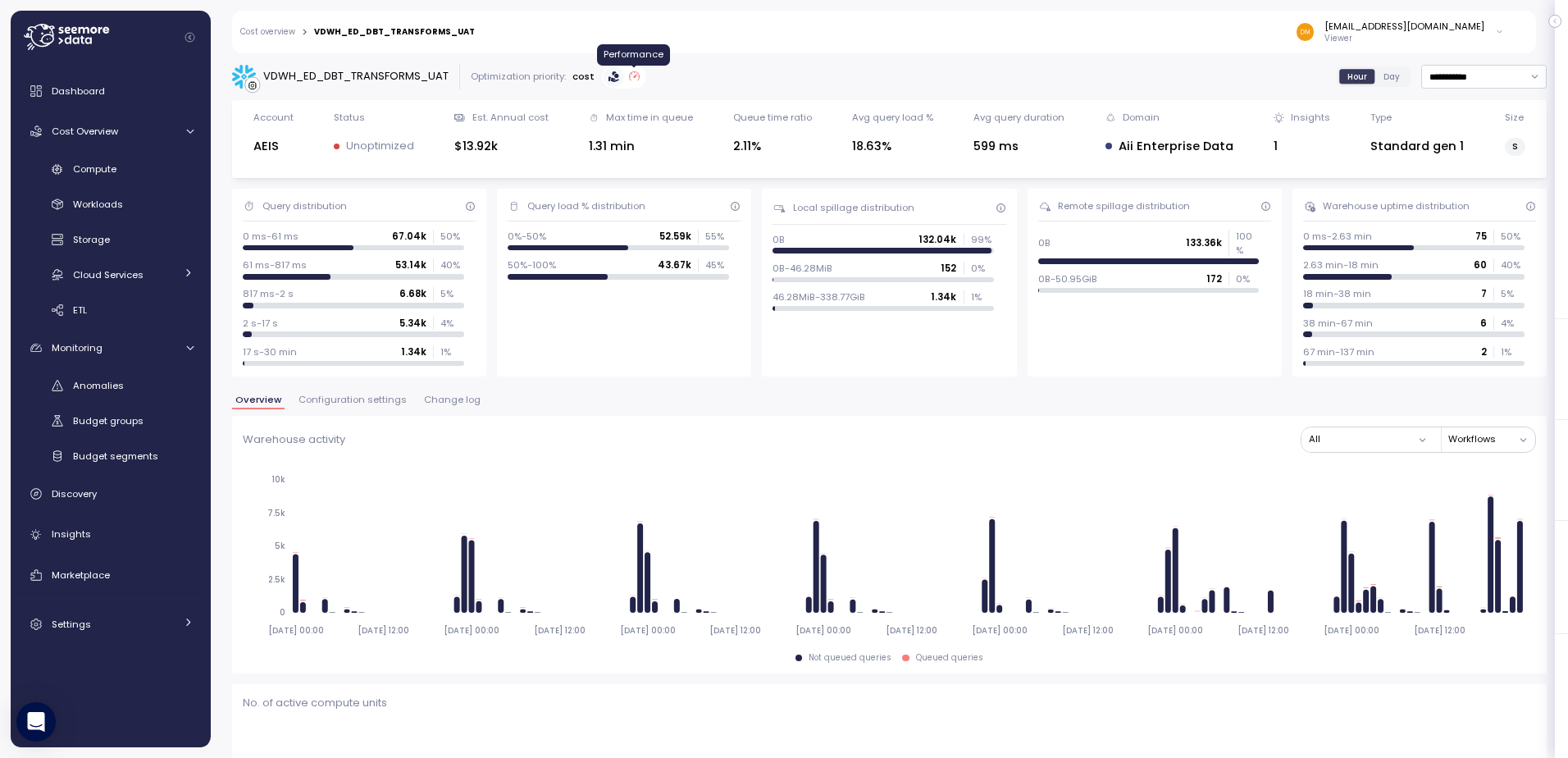
click at [630, 77] on icon at bounding box center [634, 77] width 10 height 10
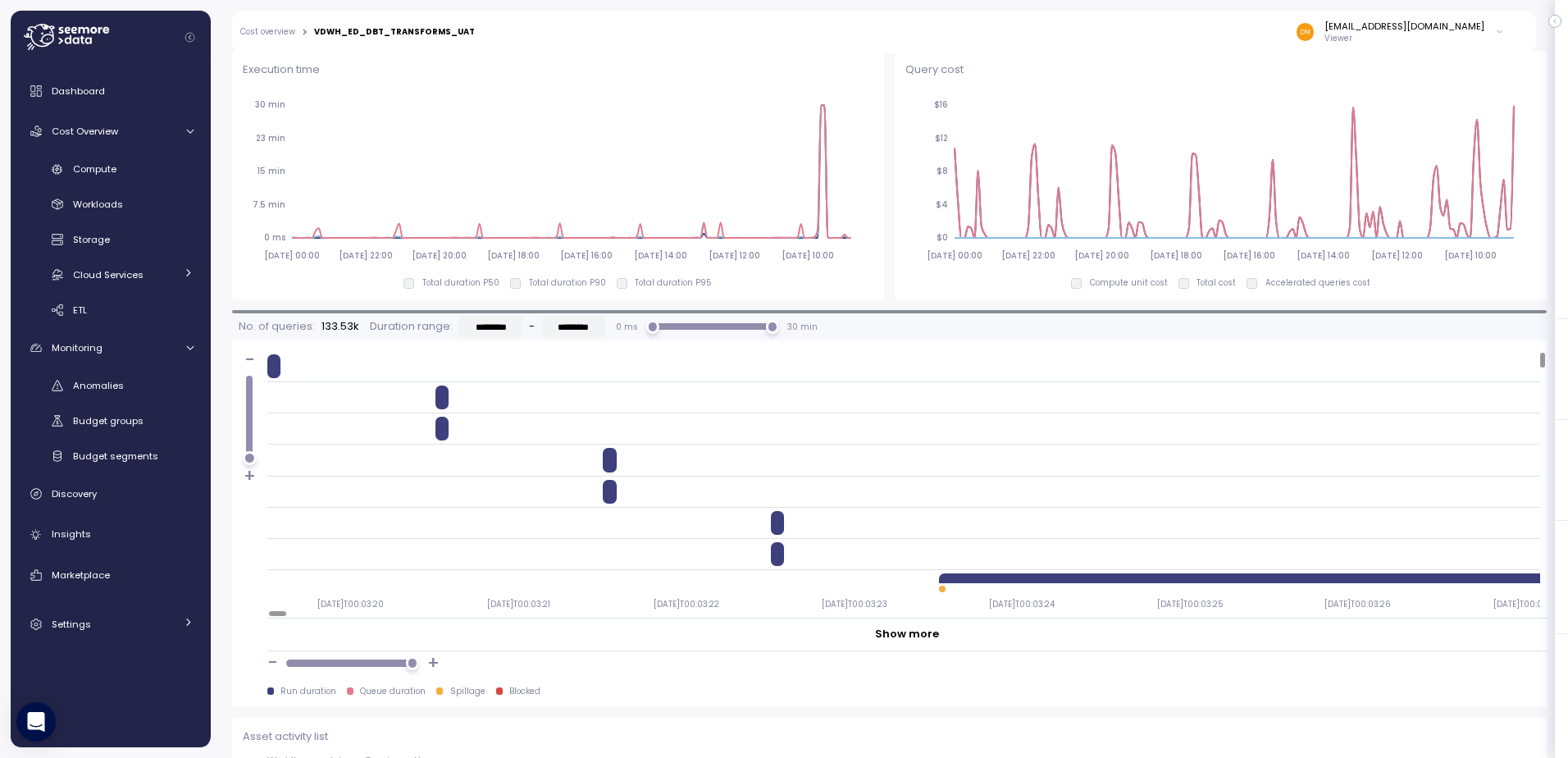
scroll to position [1230, 0]
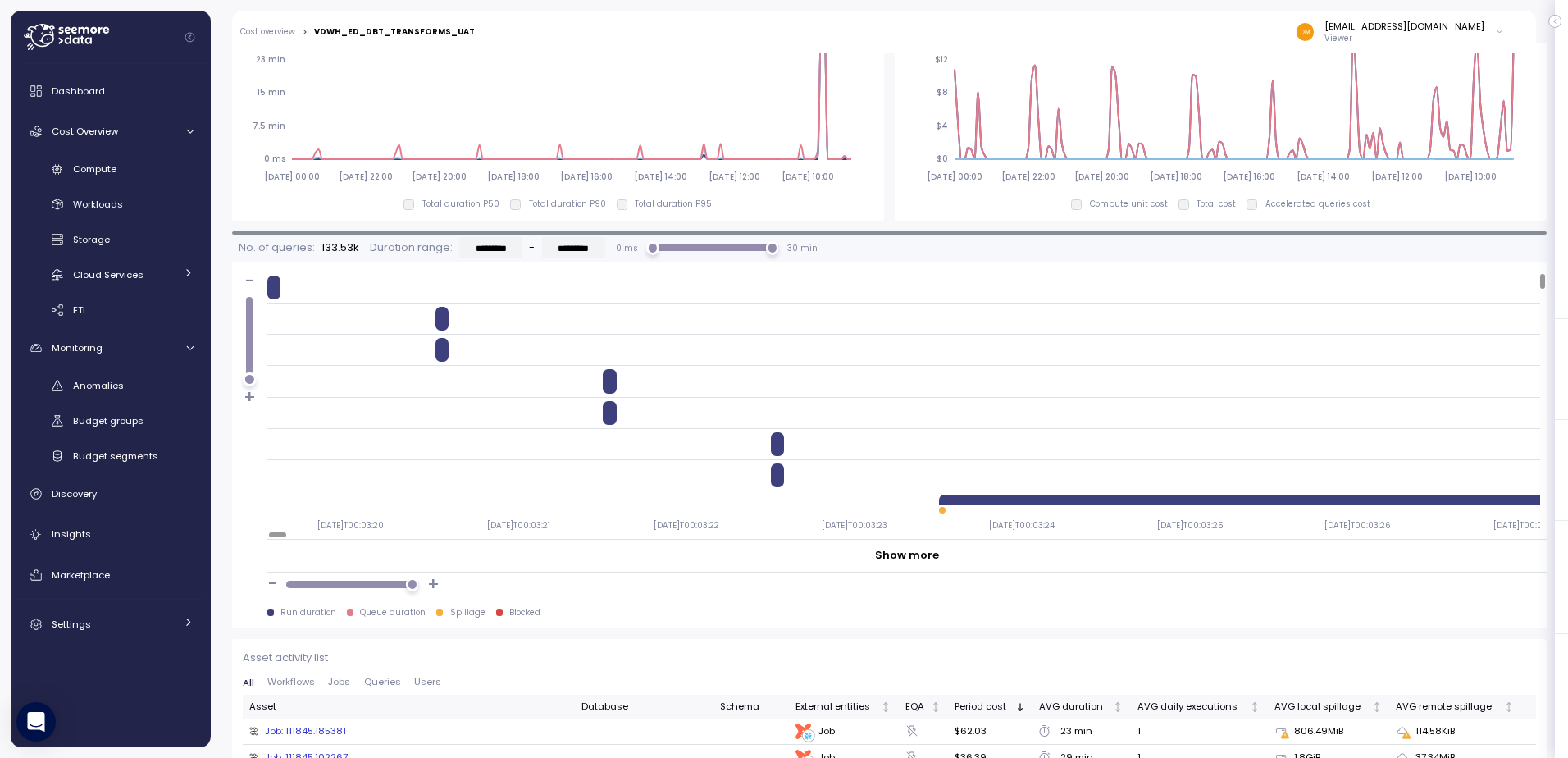
drag, startPoint x: 1160, startPoint y: 501, endPoint x: 1031, endPoint y: 488, distance: 129.7
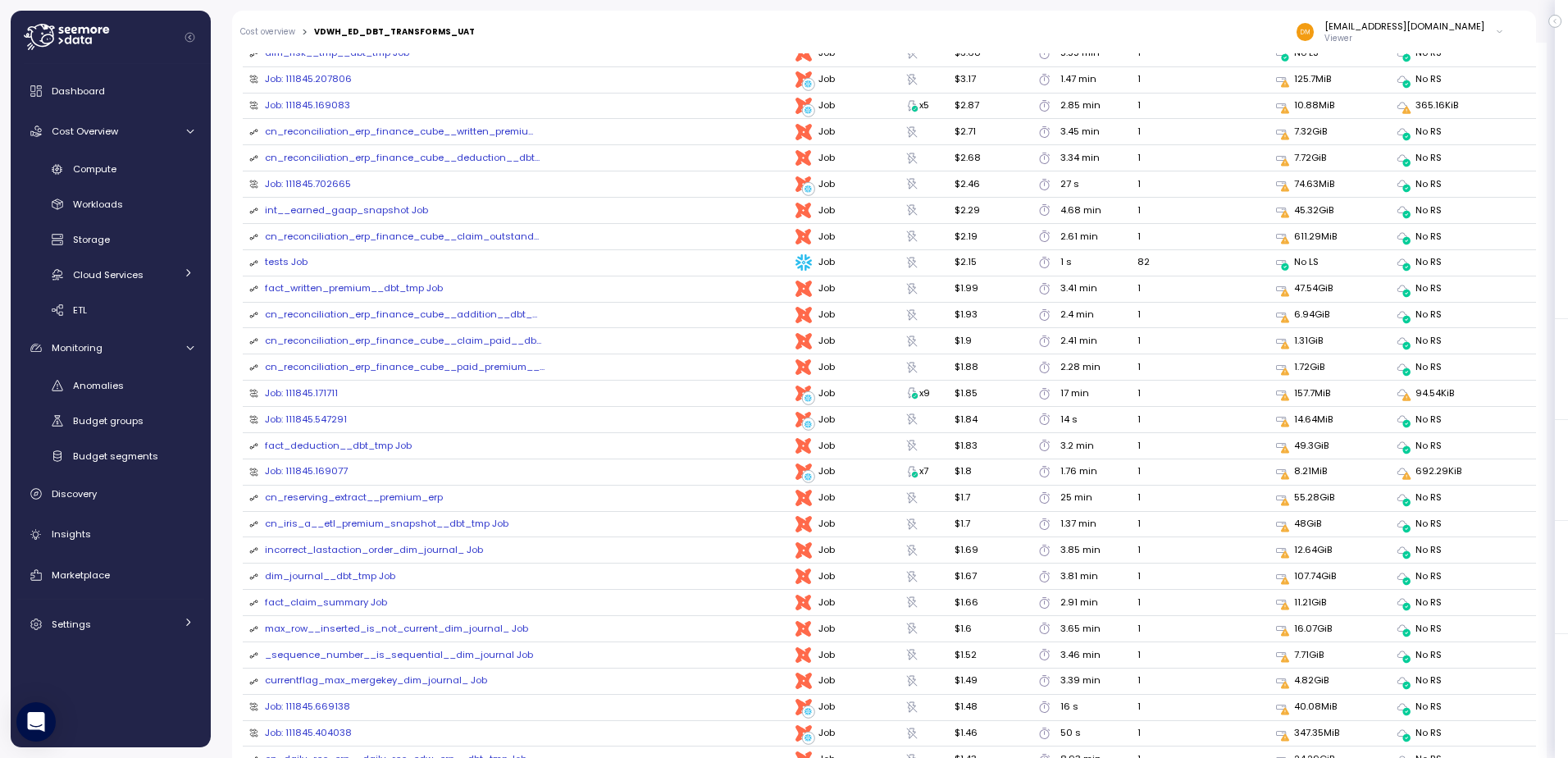
scroll to position [2518, 0]
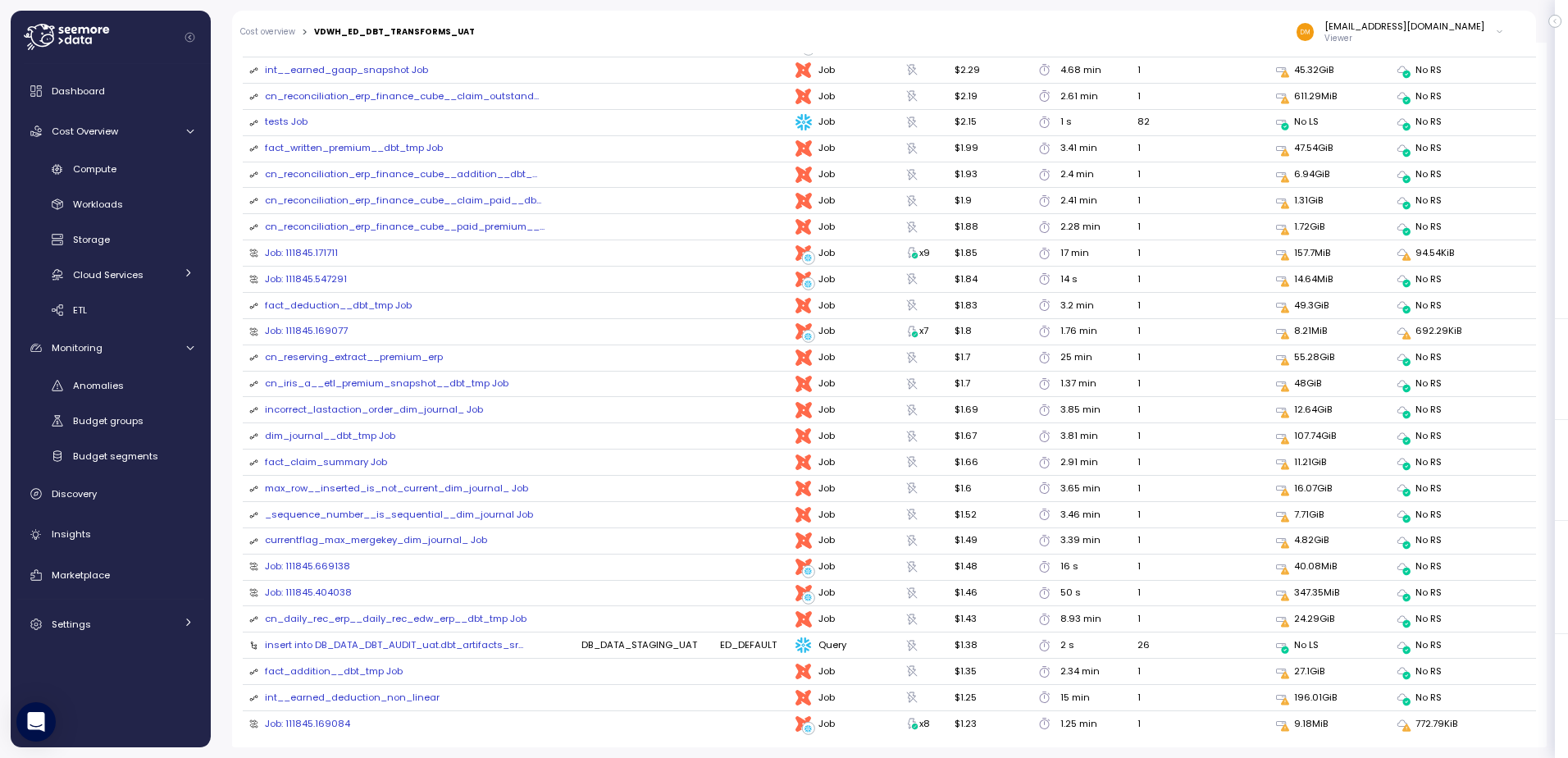
click at [224, 528] on div "**********" at bounding box center [889, 401] width 1357 height 715
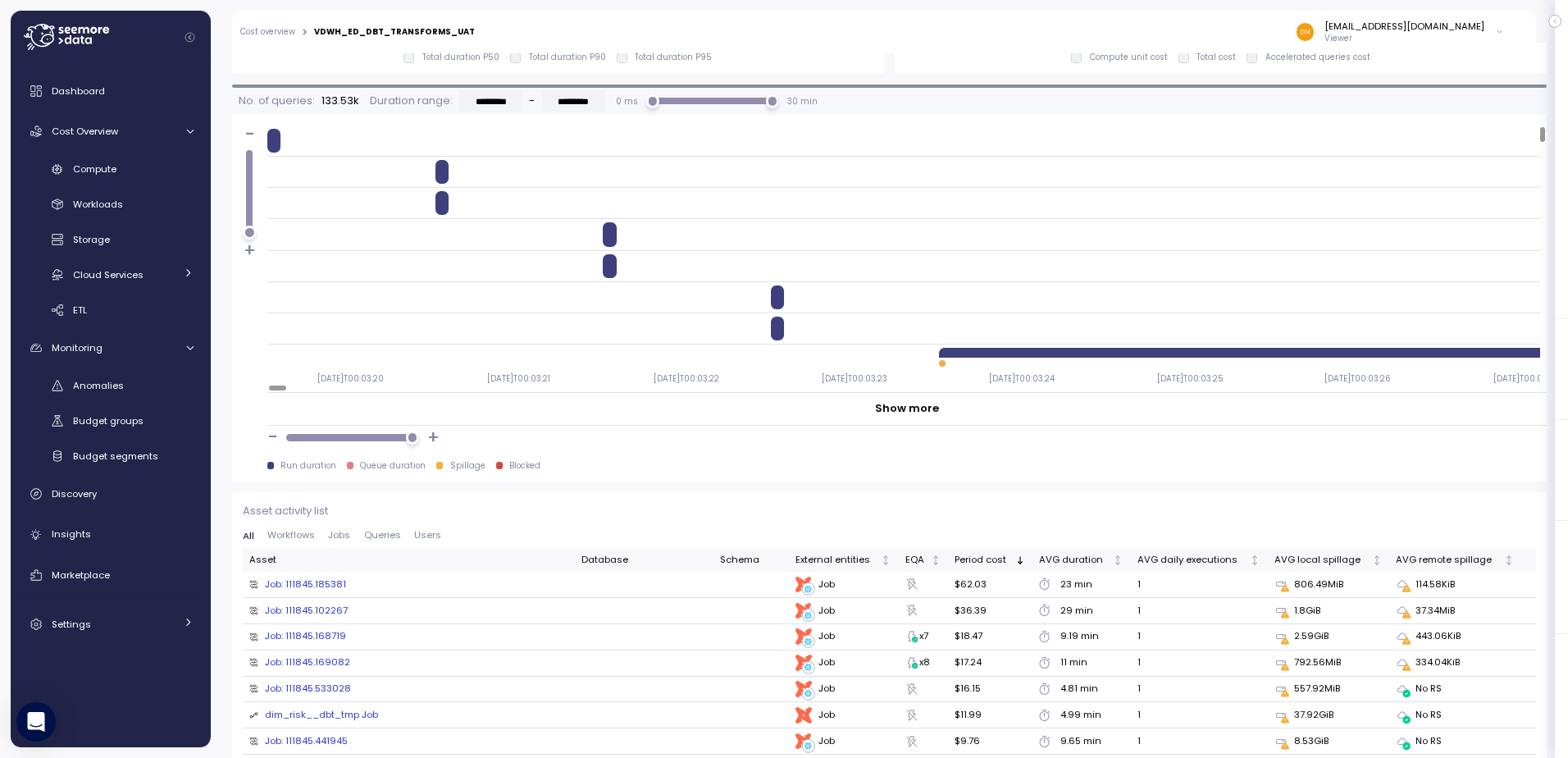
scroll to position [1370, 0]
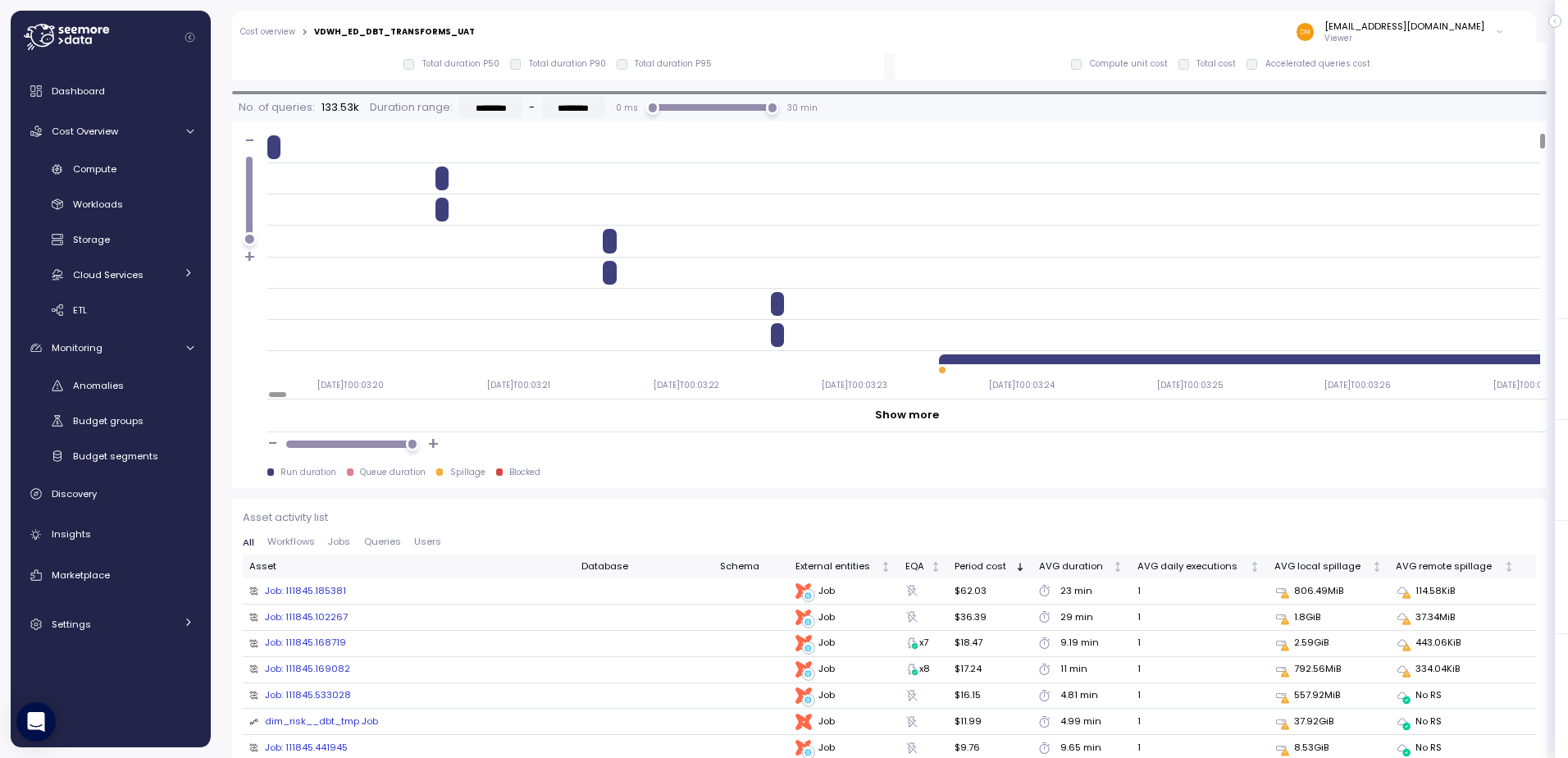
click at [896, 412] on div "Show more" at bounding box center [907, 414] width 64 height 16
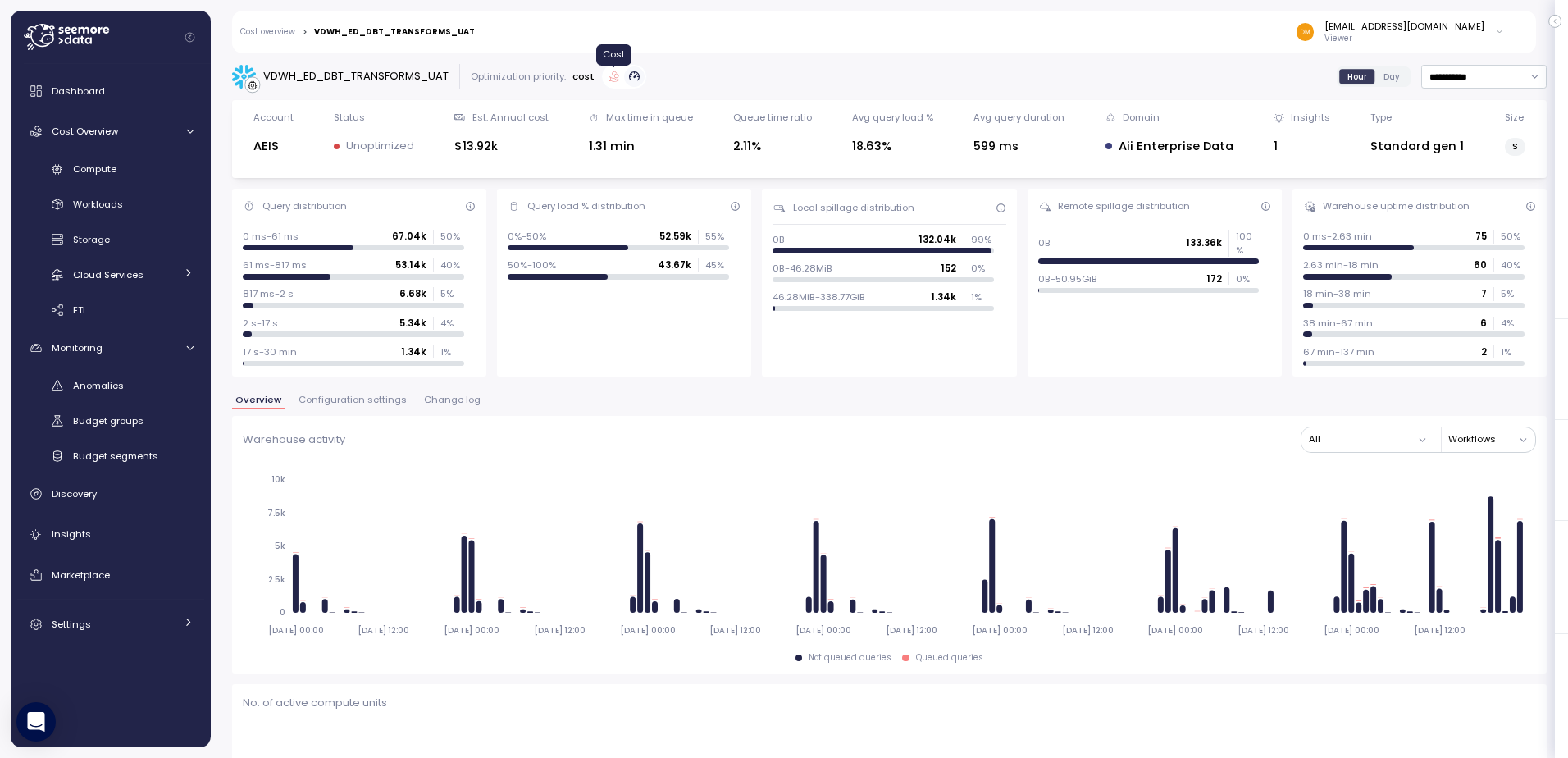
click at [611, 77] on icon at bounding box center [613, 77] width 10 height 10
click at [284, 33] on link "Cost overview" at bounding box center [268, 32] width 55 height 9
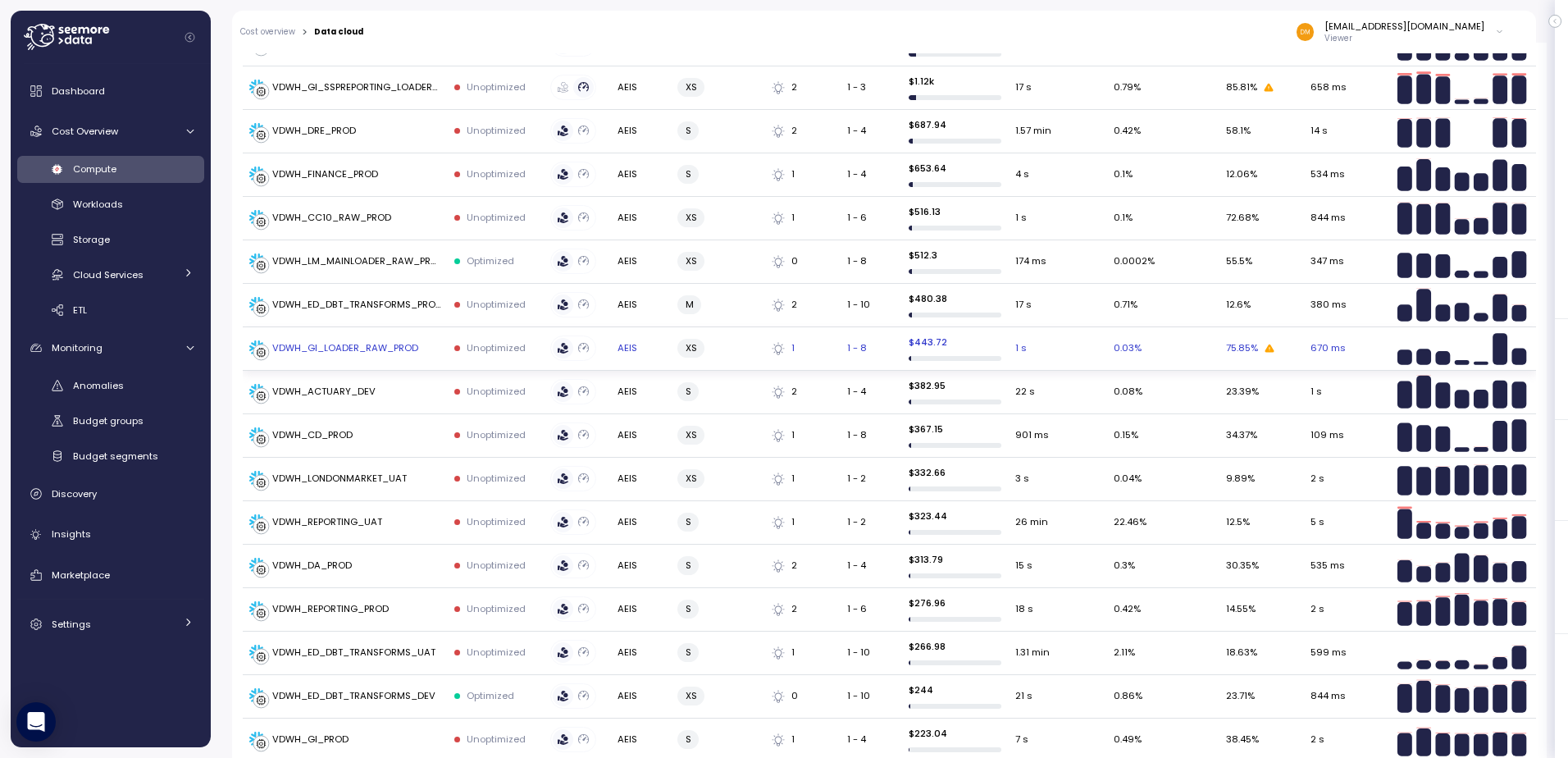
scroll to position [656, 0]
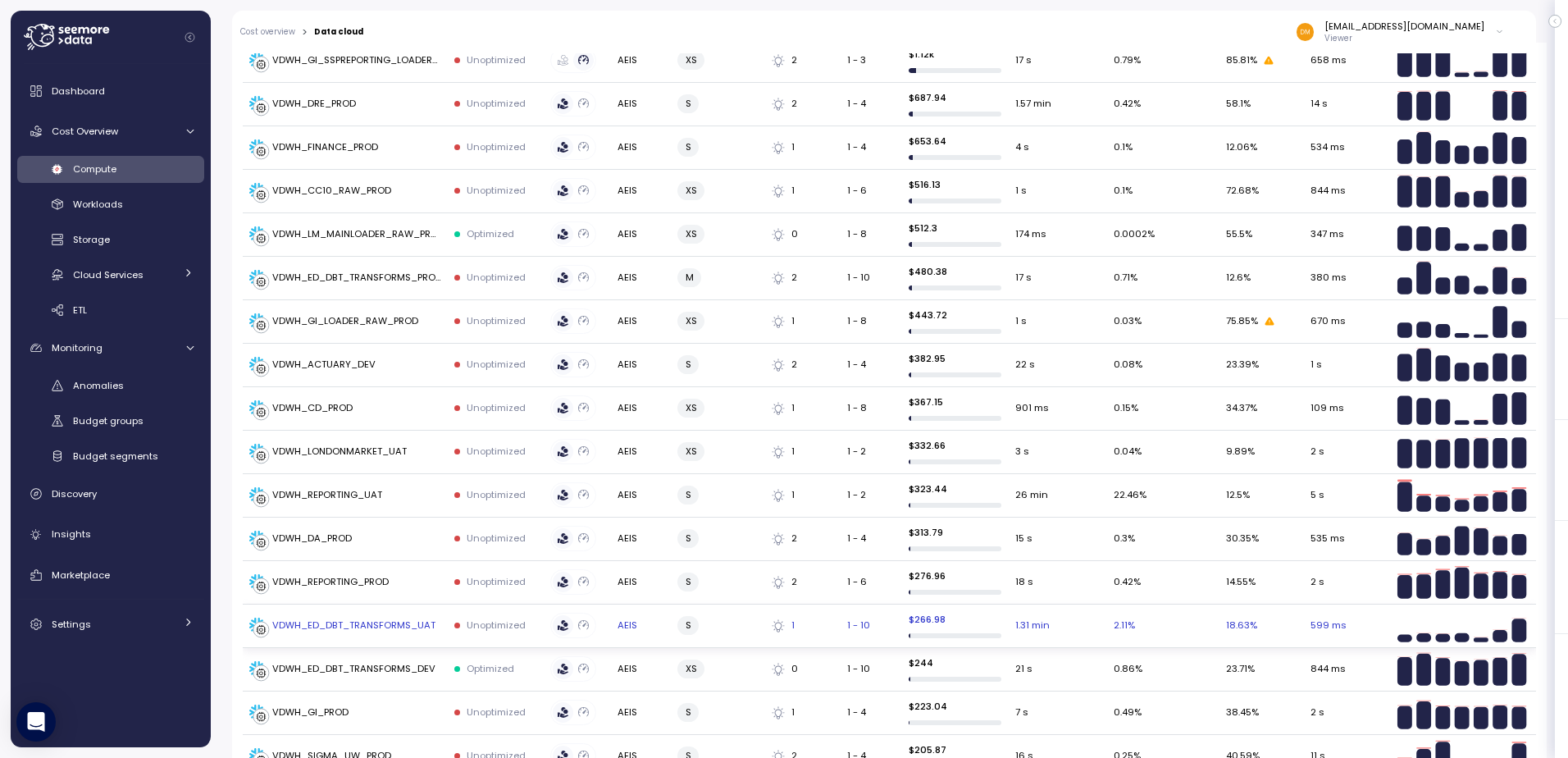
click at [393, 619] on div "VDWH_ED_DBT_TRANSFORMS_UAT" at bounding box center [353, 625] width 163 height 15
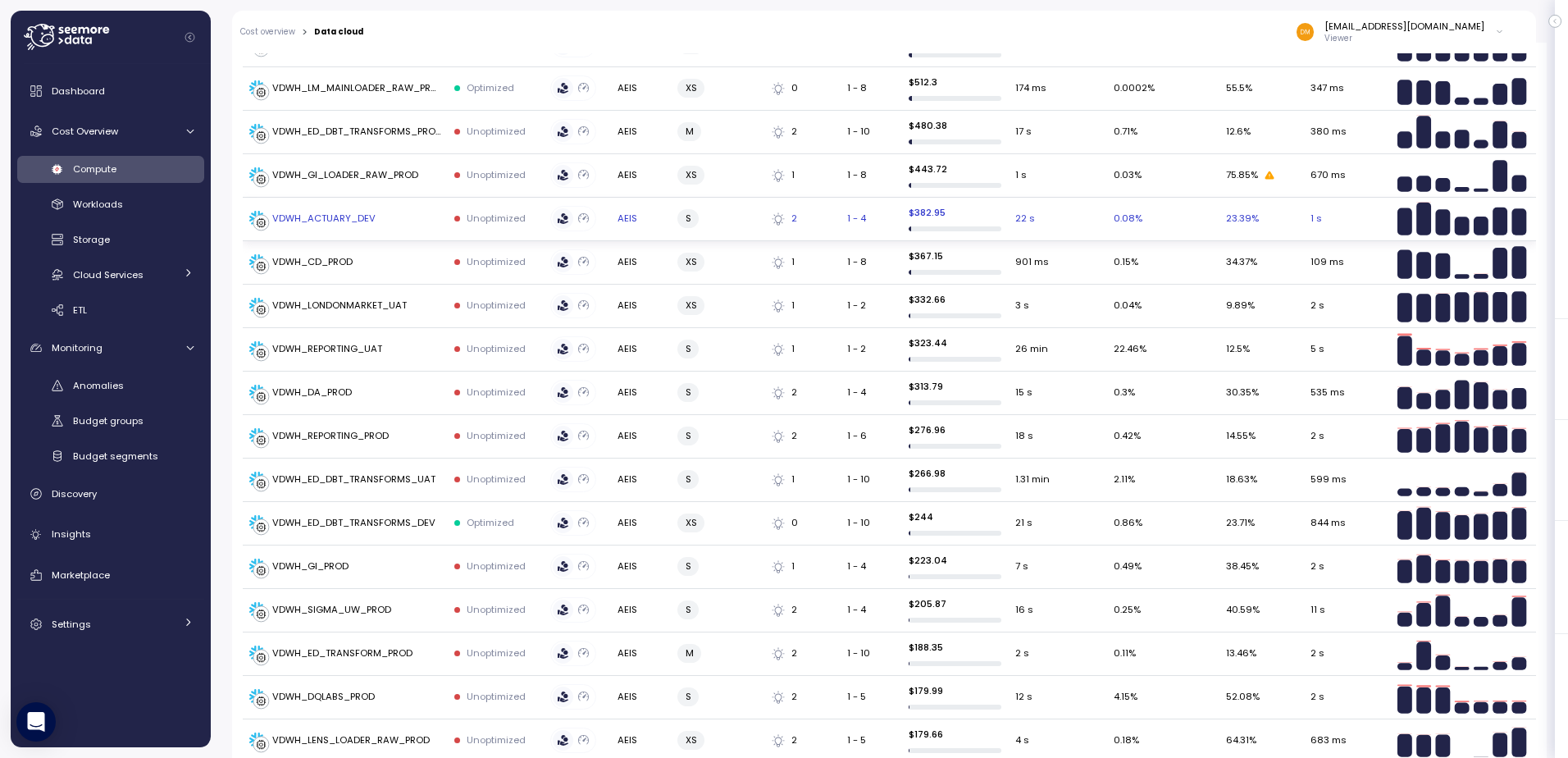
scroll to position [820, 0]
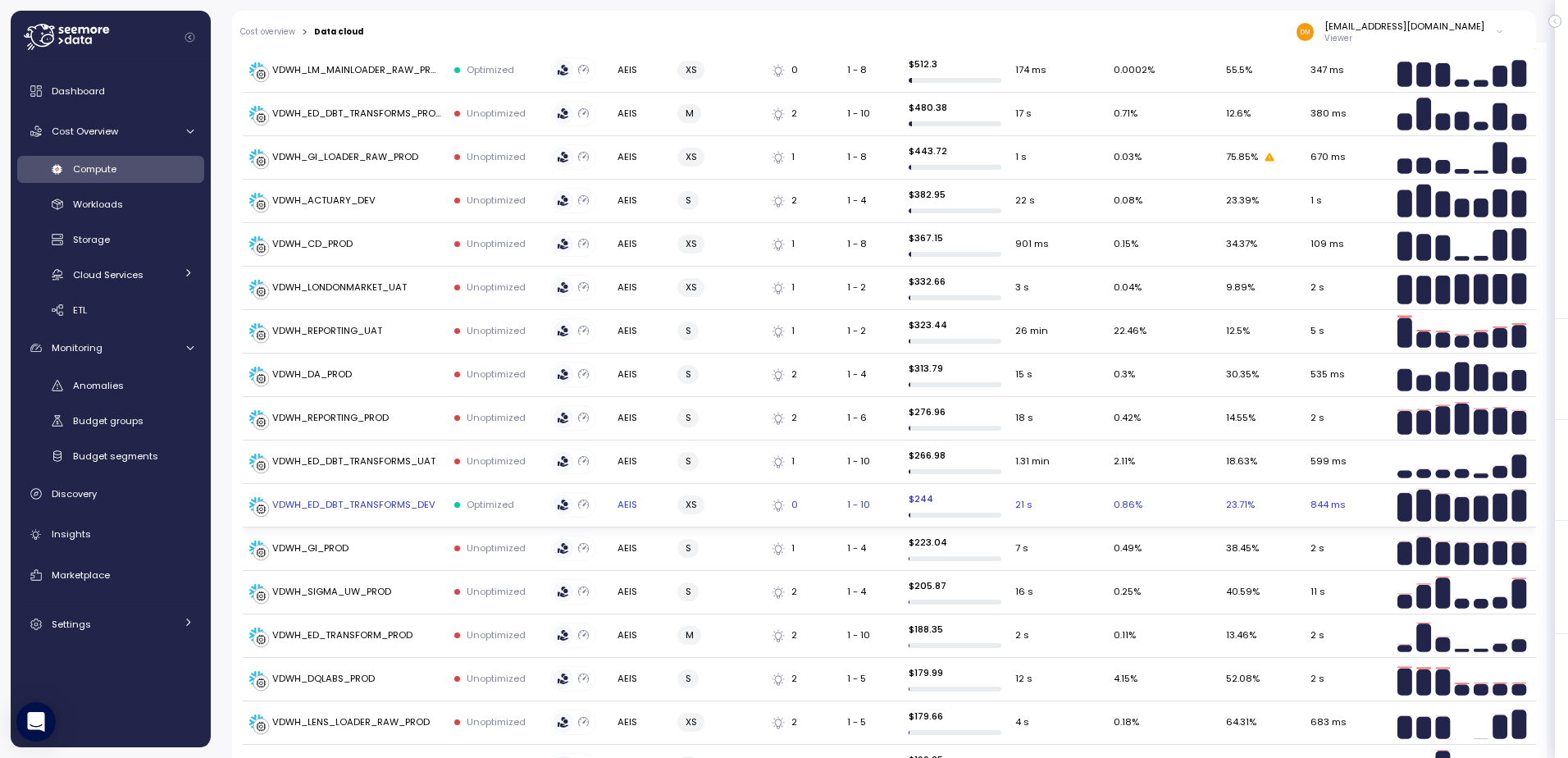
click at [395, 500] on div "VDWH_ED_DBT_TRANSFORMS_DEV" at bounding box center [353, 505] width 163 height 15
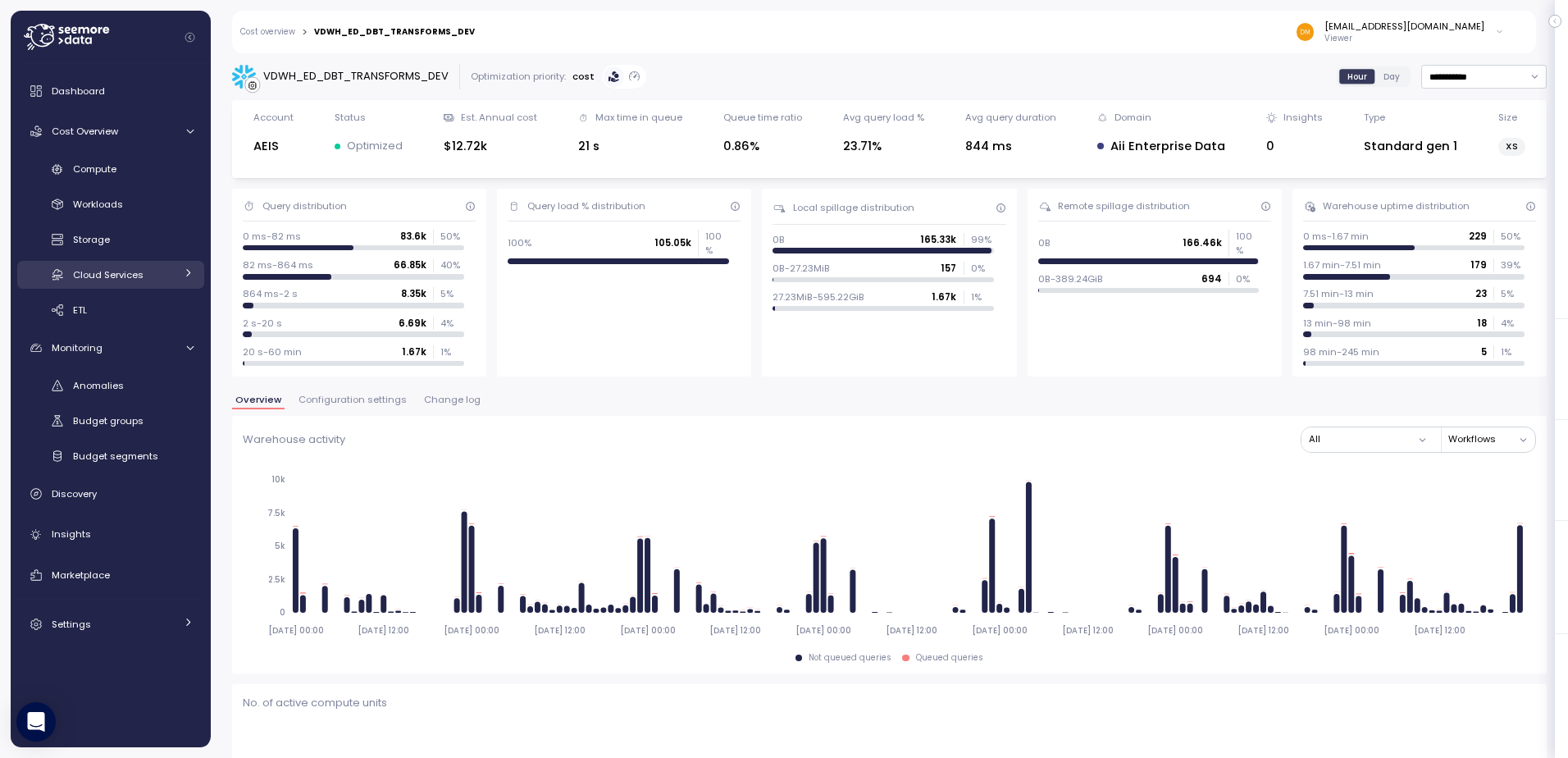
click at [110, 279] on span "Cloud Services" at bounding box center [109, 274] width 71 height 13
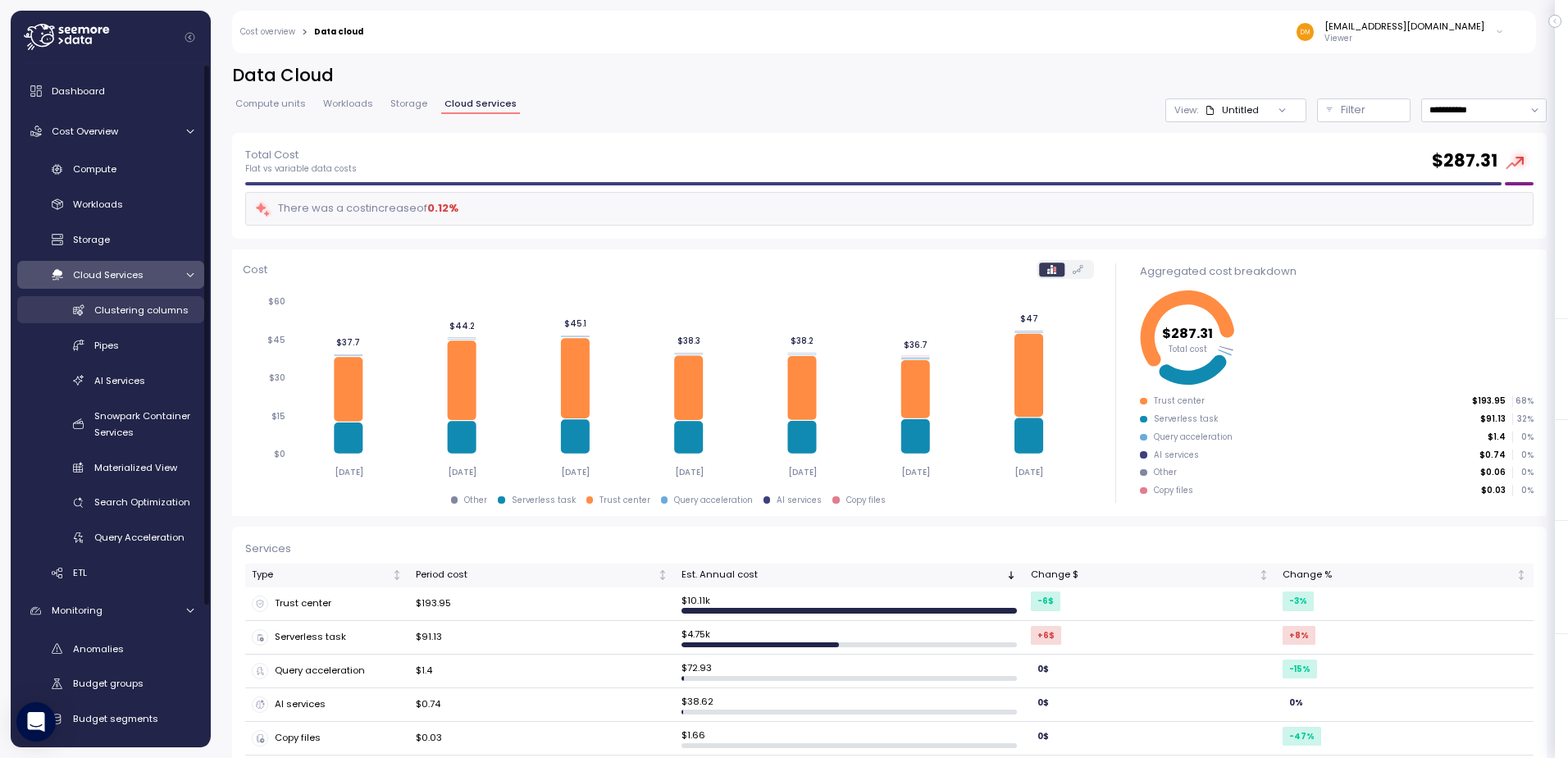
click at [163, 315] on span "Clustering columns" at bounding box center [140, 309] width 94 height 13
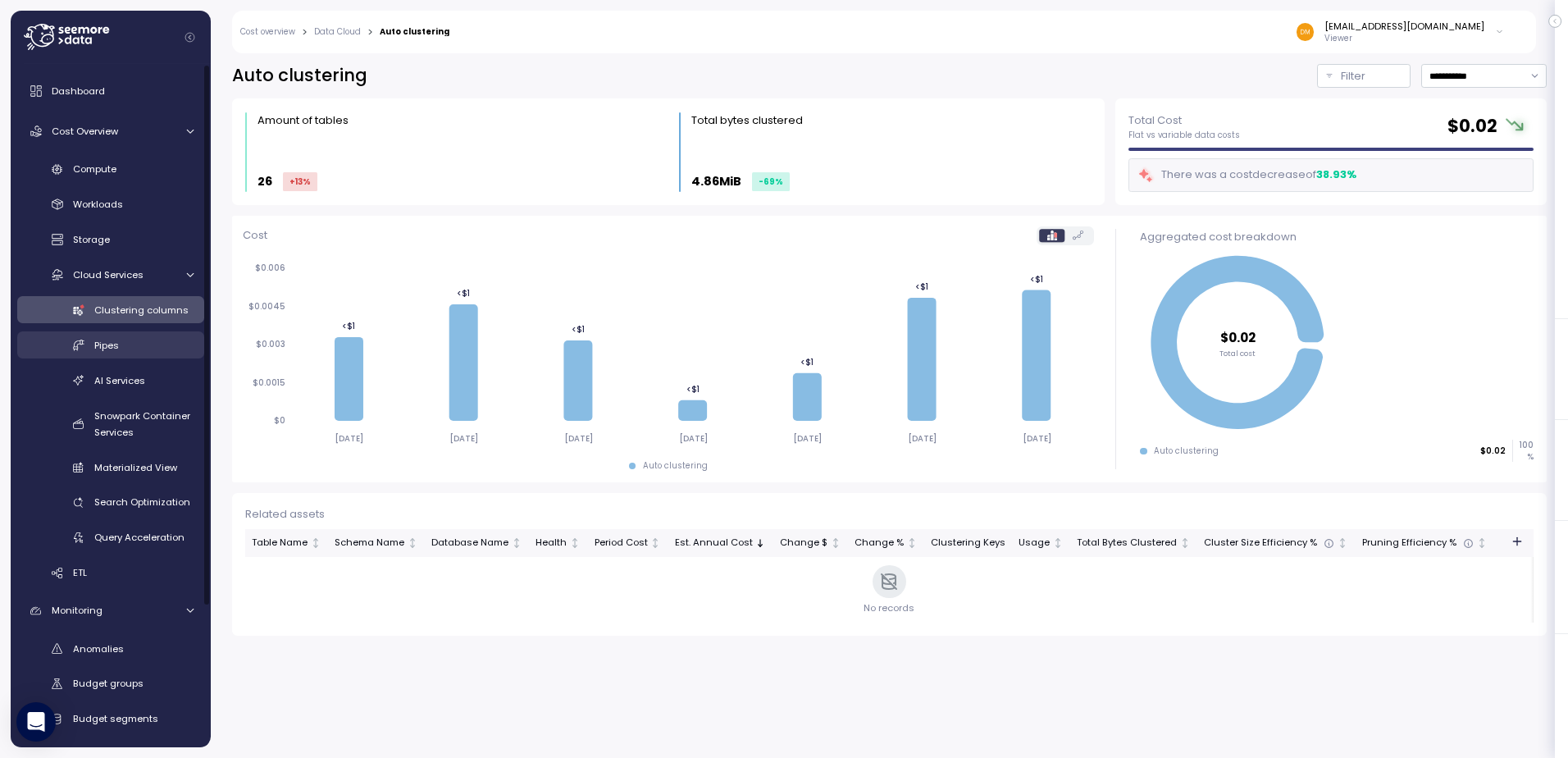
click at [141, 350] on div "Pipes" at bounding box center [143, 345] width 99 height 16
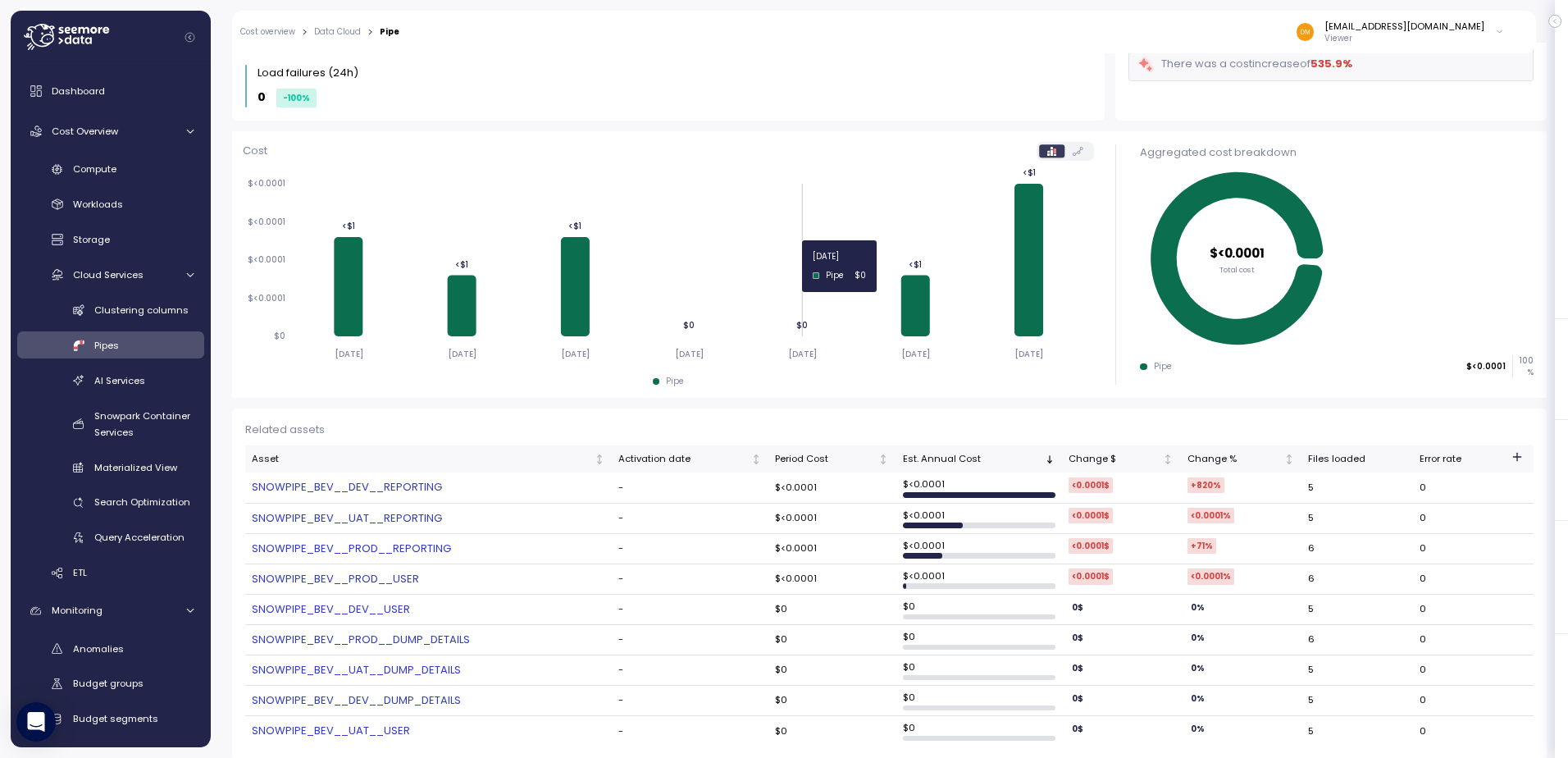
scroll to position [123, 0]
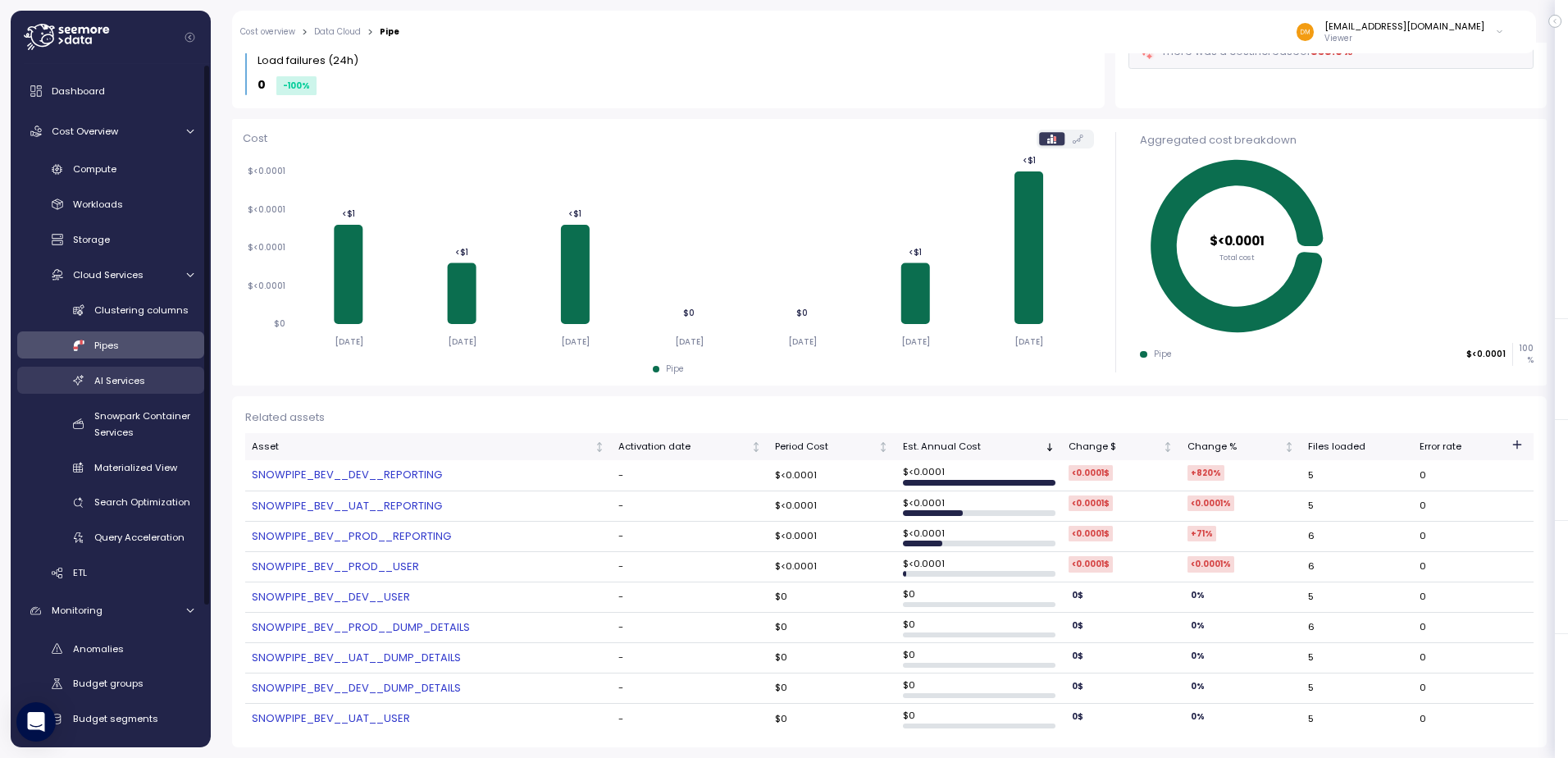
click at [137, 386] on span "AI Services" at bounding box center [119, 380] width 51 height 13
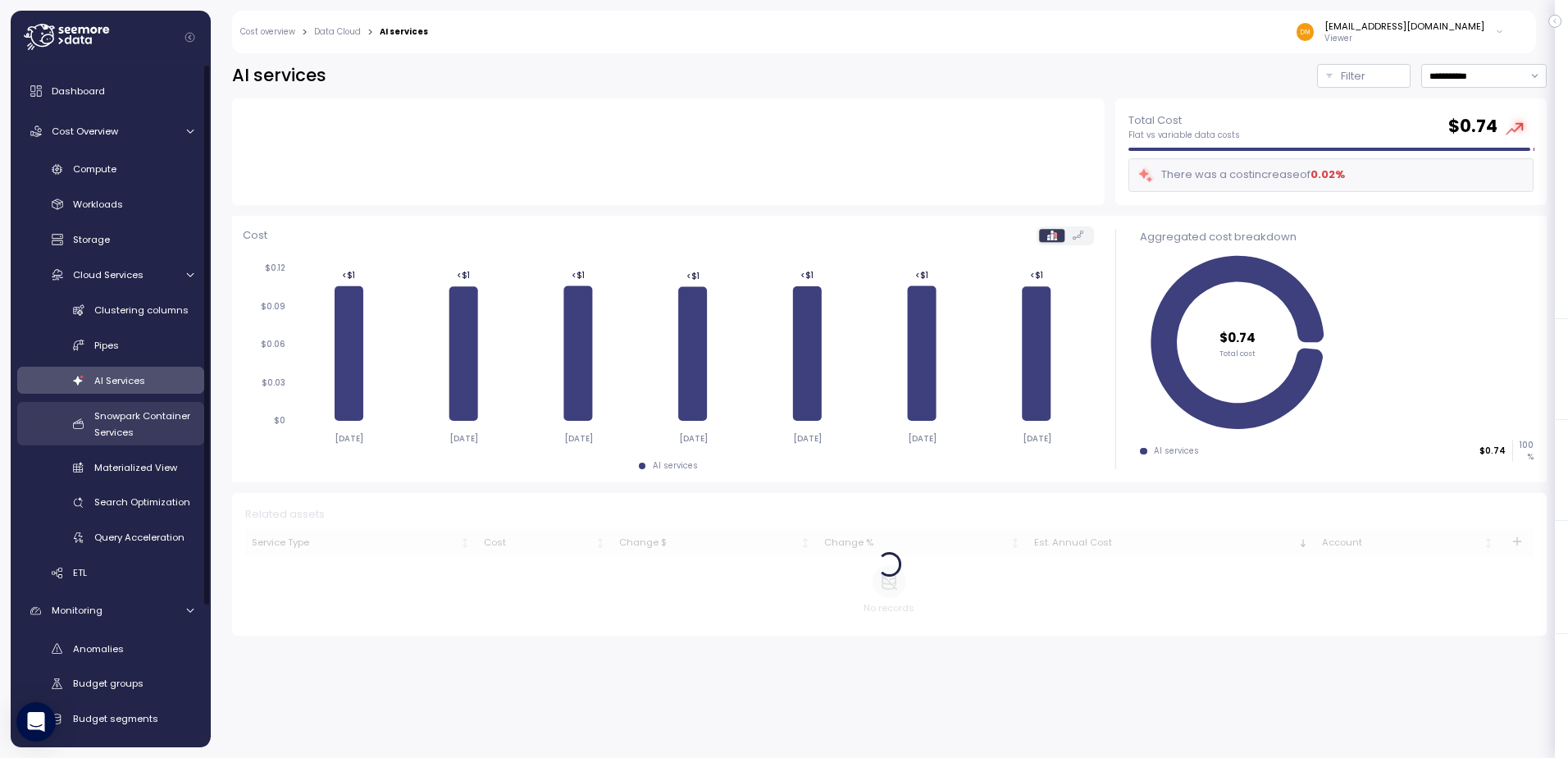
click at [138, 427] on div "Snowpark Container Services" at bounding box center [143, 424] width 99 height 33
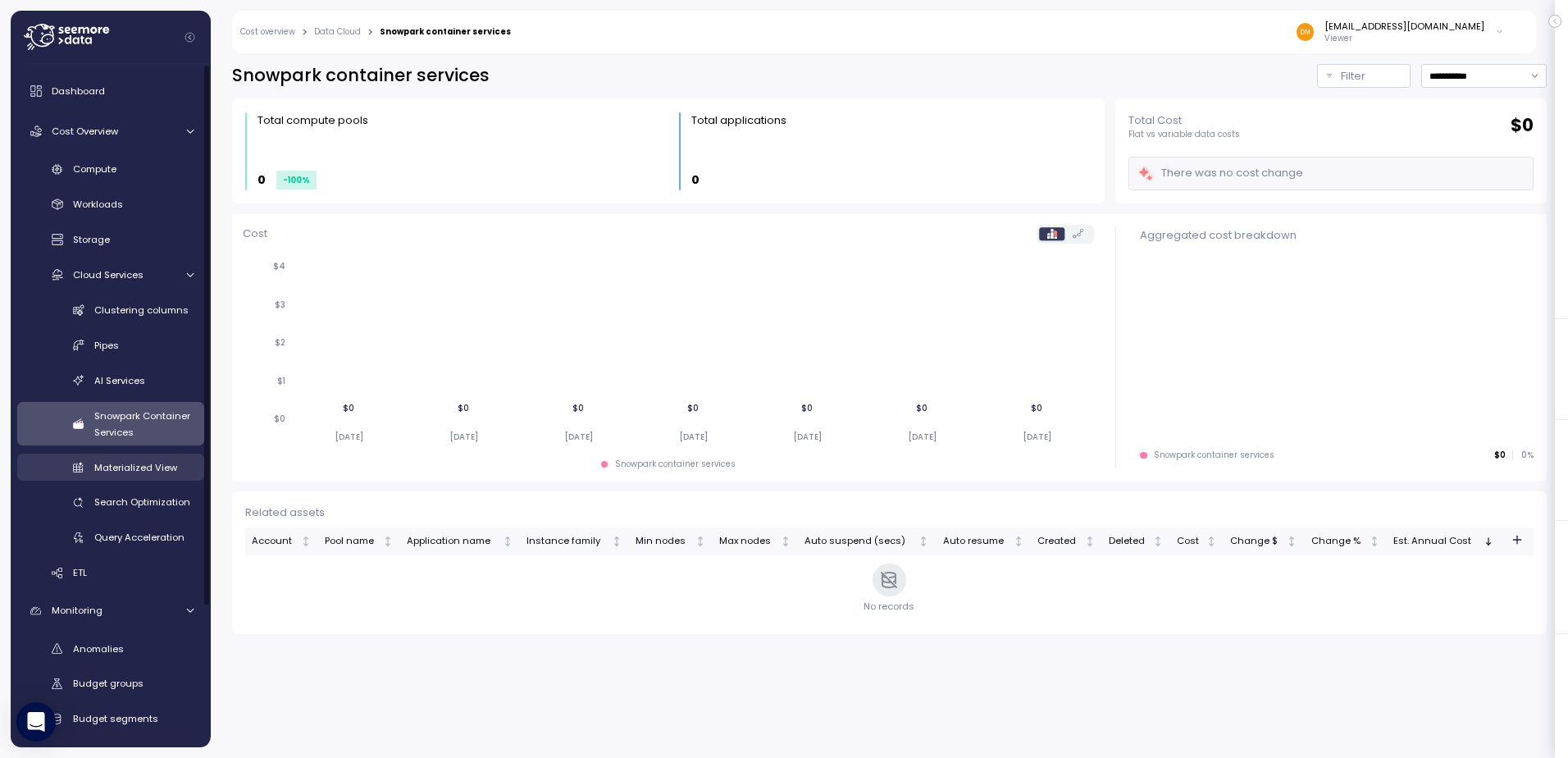
click at [137, 474] on div "Materialized View" at bounding box center [143, 467] width 99 height 16
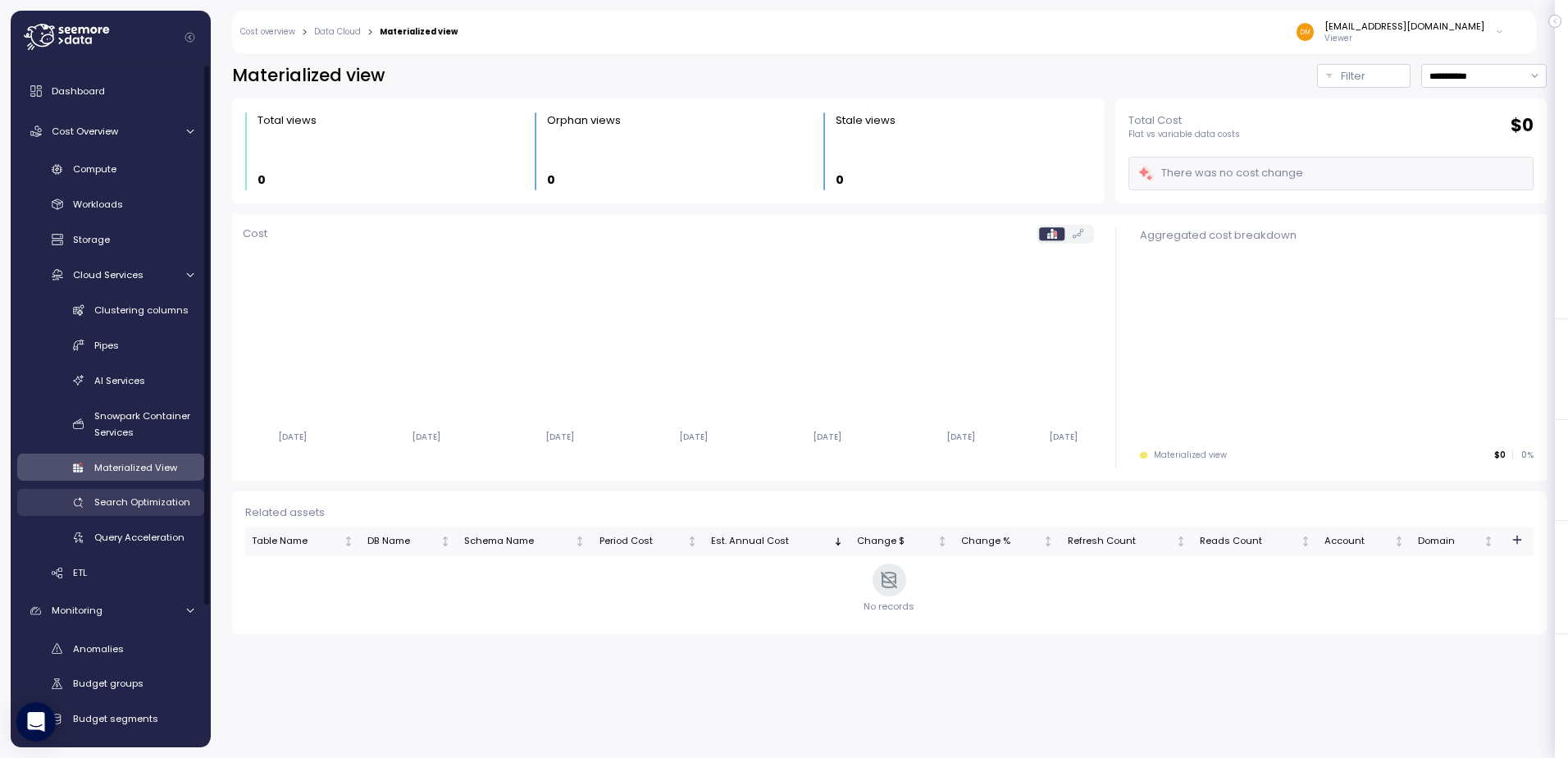
click at [170, 506] on span "Search Optimization" at bounding box center [141, 501] width 96 height 13
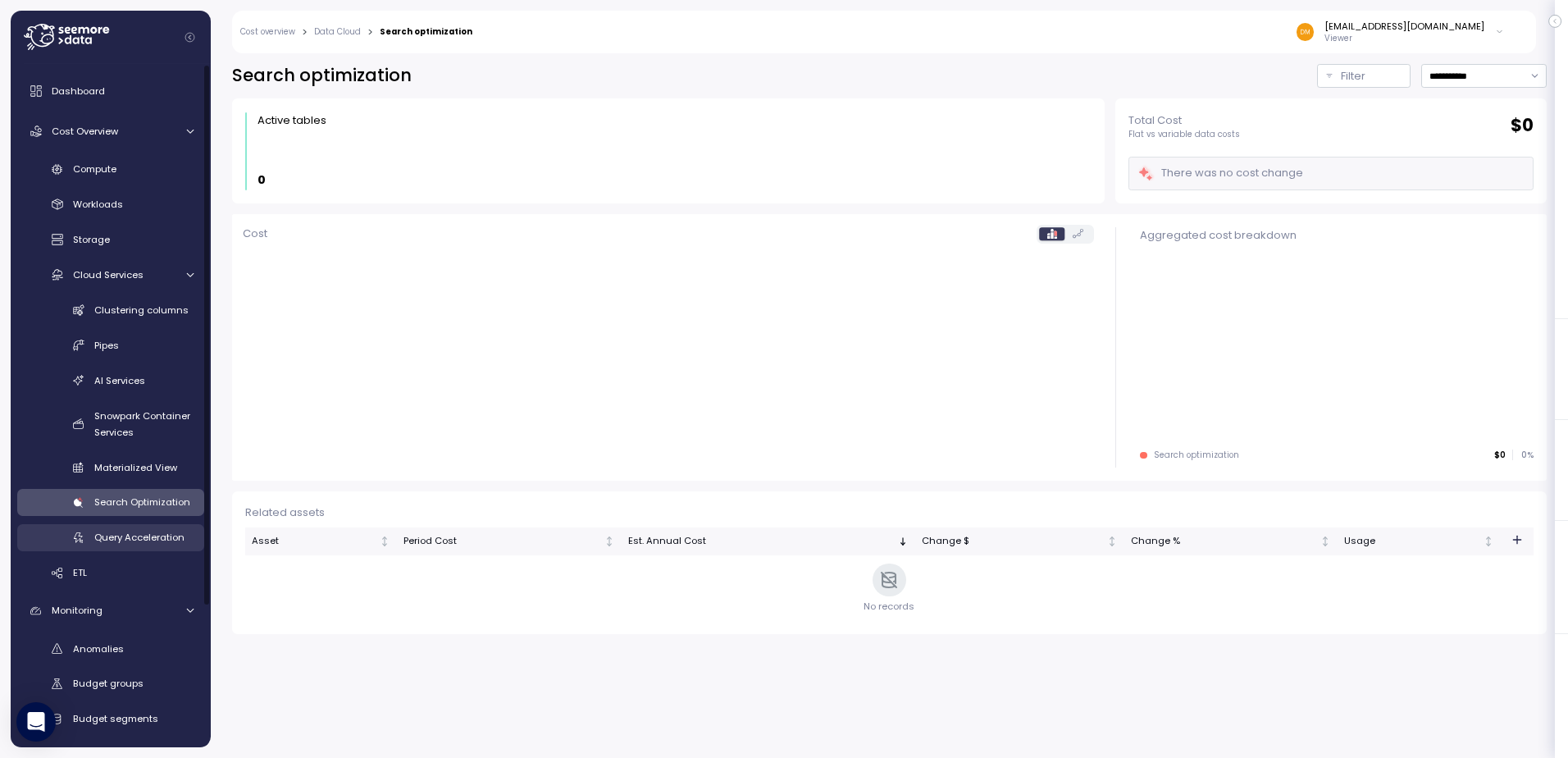
click at [154, 533] on span "Query Acceleration" at bounding box center [139, 537] width 90 height 13
